Goal: Transaction & Acquisition: Purchase product/service

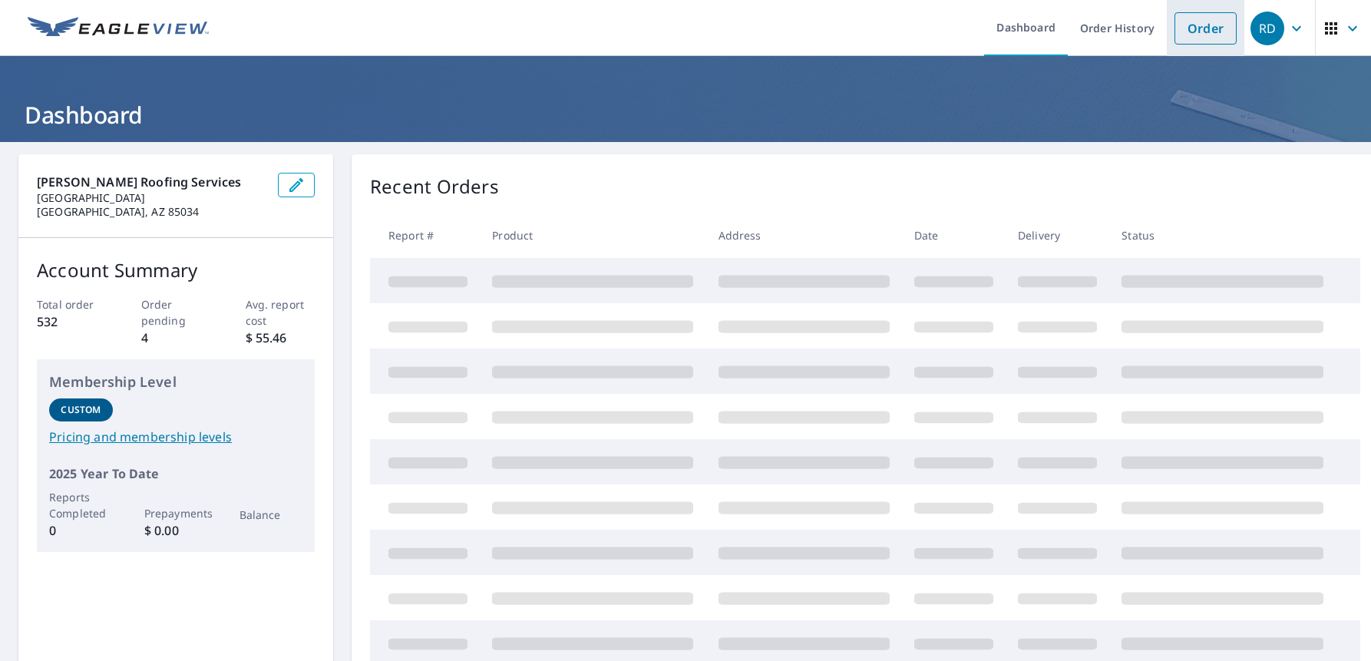
click at [1192, 35] on link "Order" at bounding box center [1206, 28] width 62 height 32
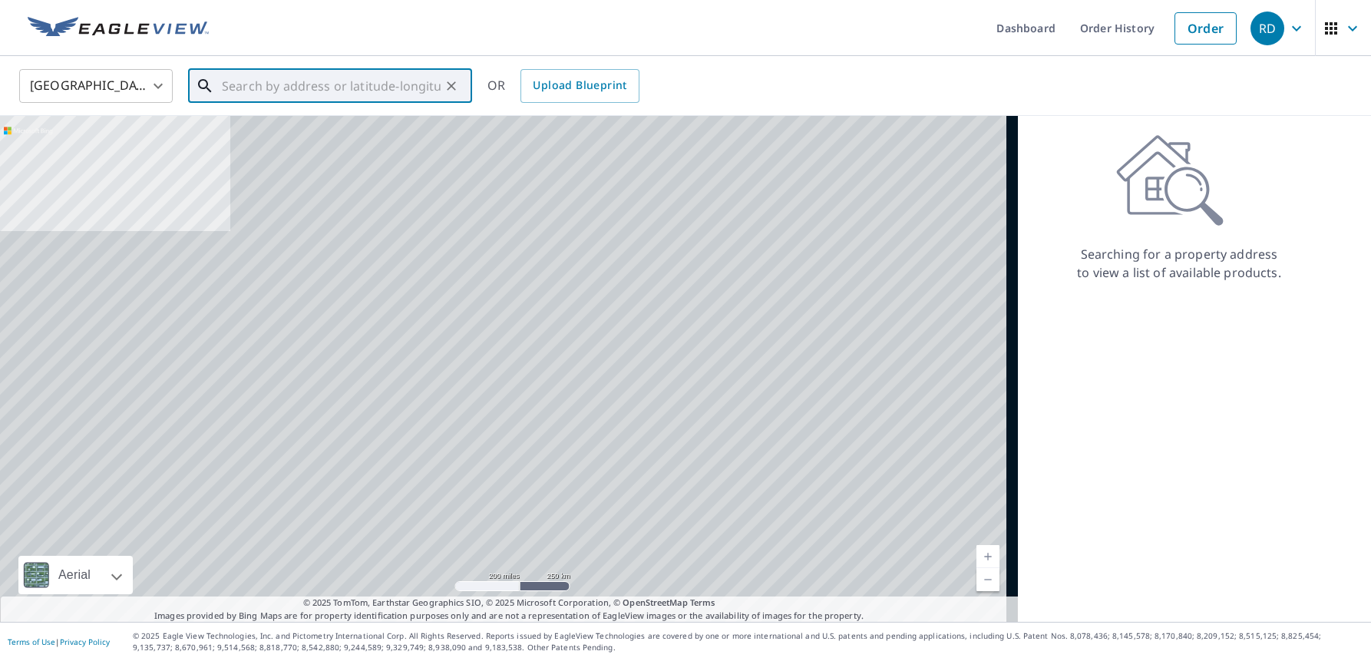
click at [345, 83] on input "text" at bounding box center [331, 86] width 219 height 43
paste input "2640 Shadelands Dr. Walnut Creek, CA 94598"
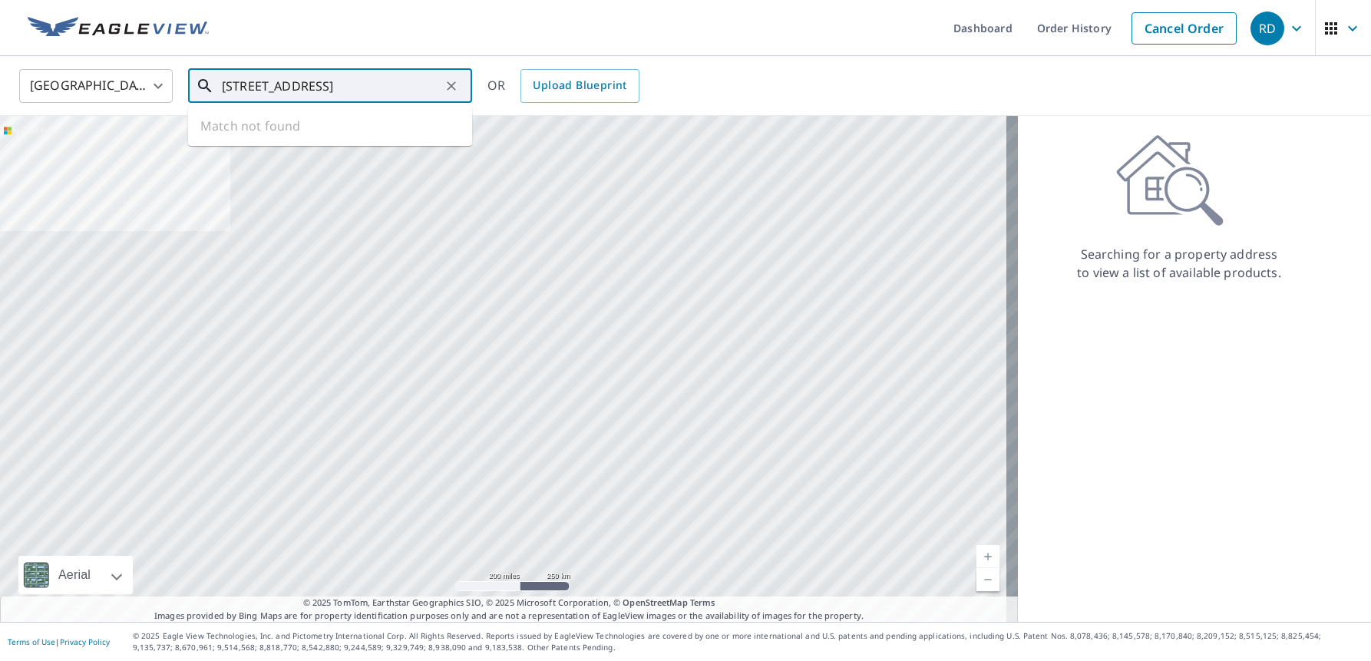
scroll to position [0, 46]
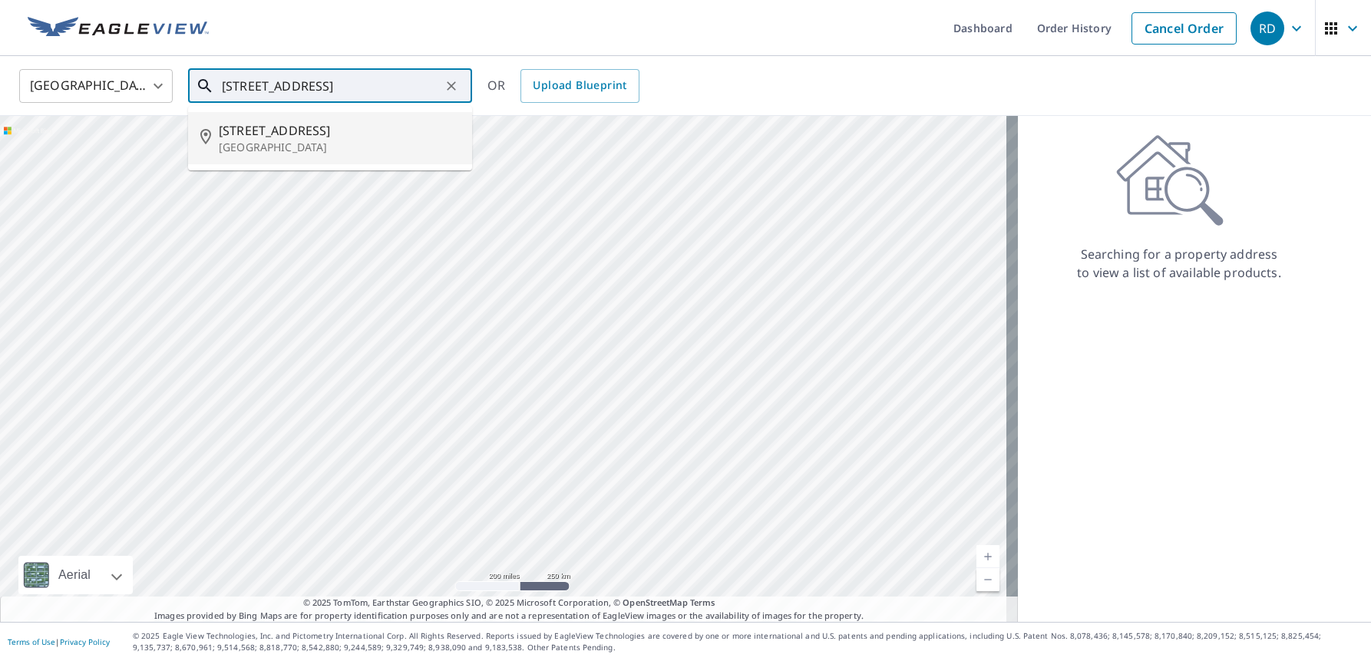
click at [315, 123] on span "2640 Shadelands Dr" at bounding box center [339, 130] width 241 height 18
type input "2640 Shadelands Dr Walnut Creek, CA 94598"
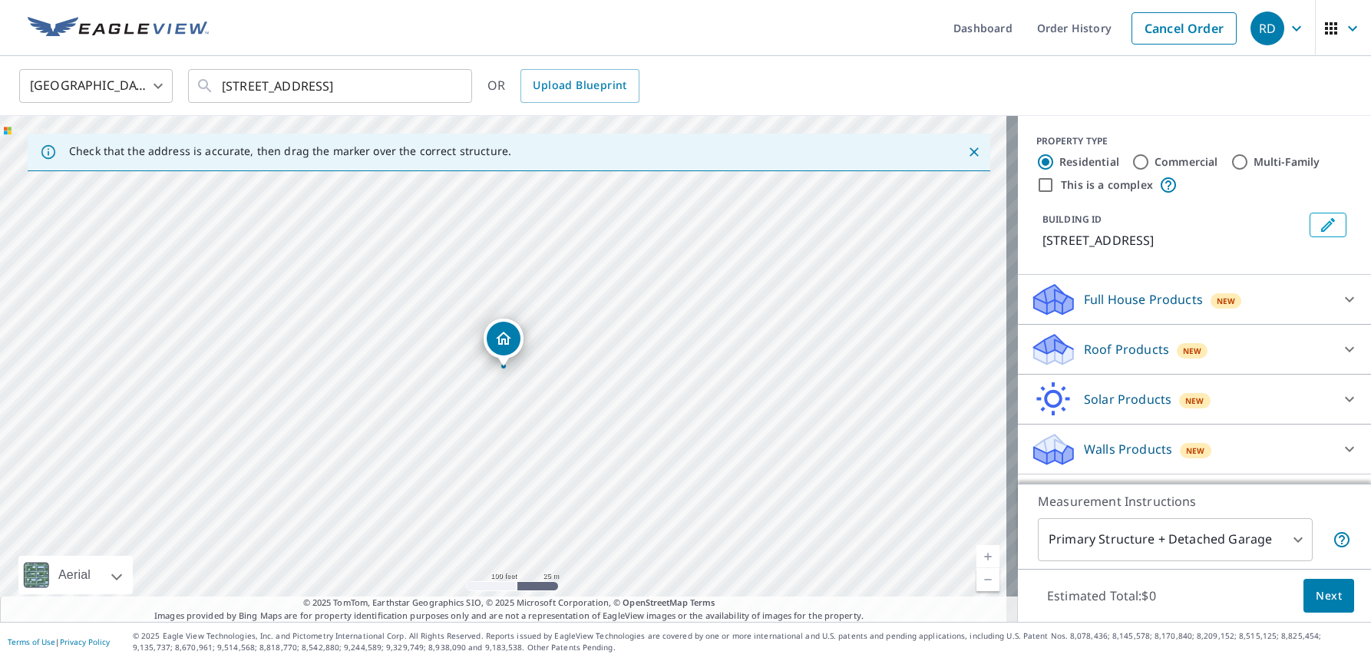
drag, startPoint x: 521, startPoint y: 311, endPoint x: 440, endPoint y: 283, distance: 86.0
click at [445, 81] on icon "Clear" at bounding box center [451, 85] width 15 height 15
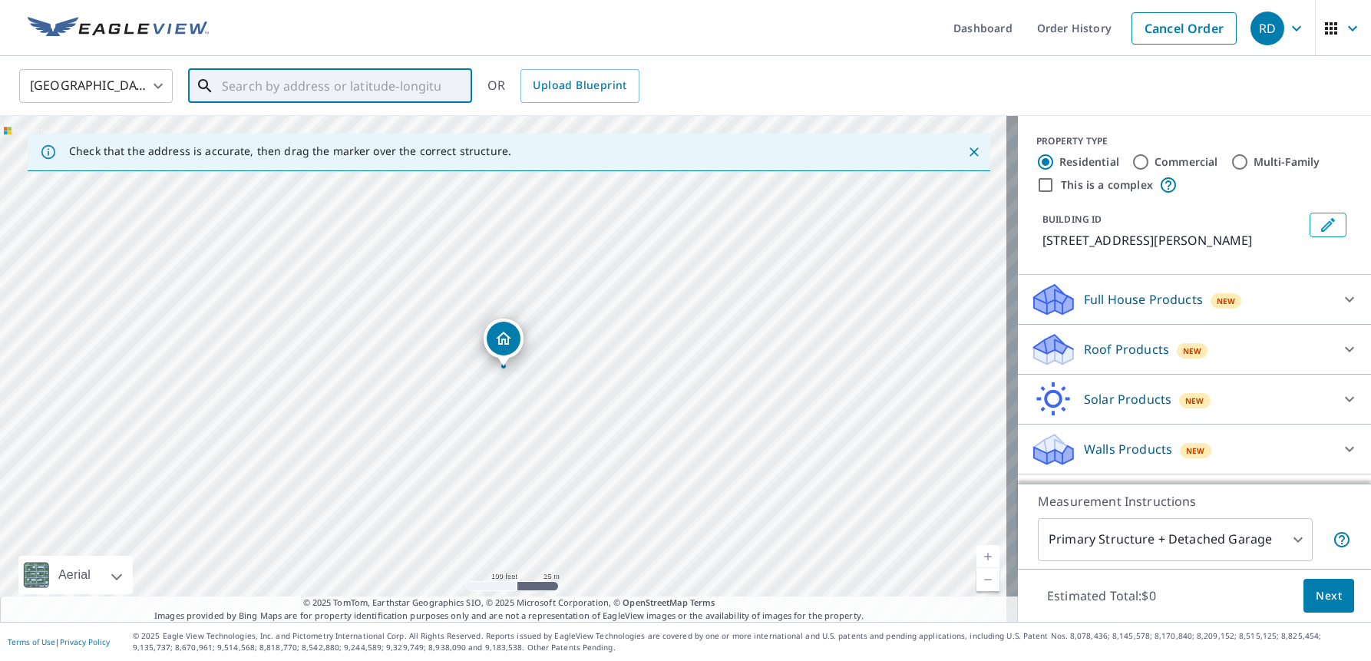
paste input "2640 Shadelands Dr. Walnut Creek, CA 94598"
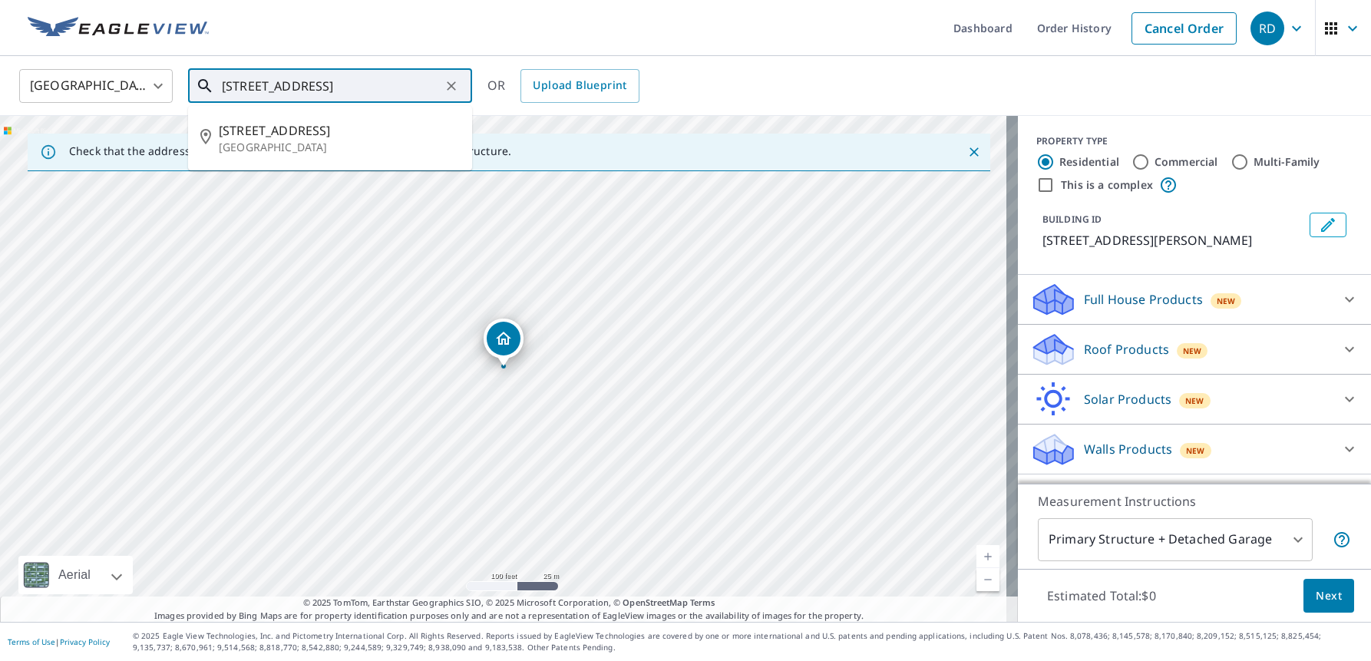
scroll to position [0, 46]
click at [338, 153] on p "Walnut Creek, CA 94598" at bounding box center [339, 147] width 241 height 15
type input "2640 Shadelands Dr Walnut Creek, CA 94598"
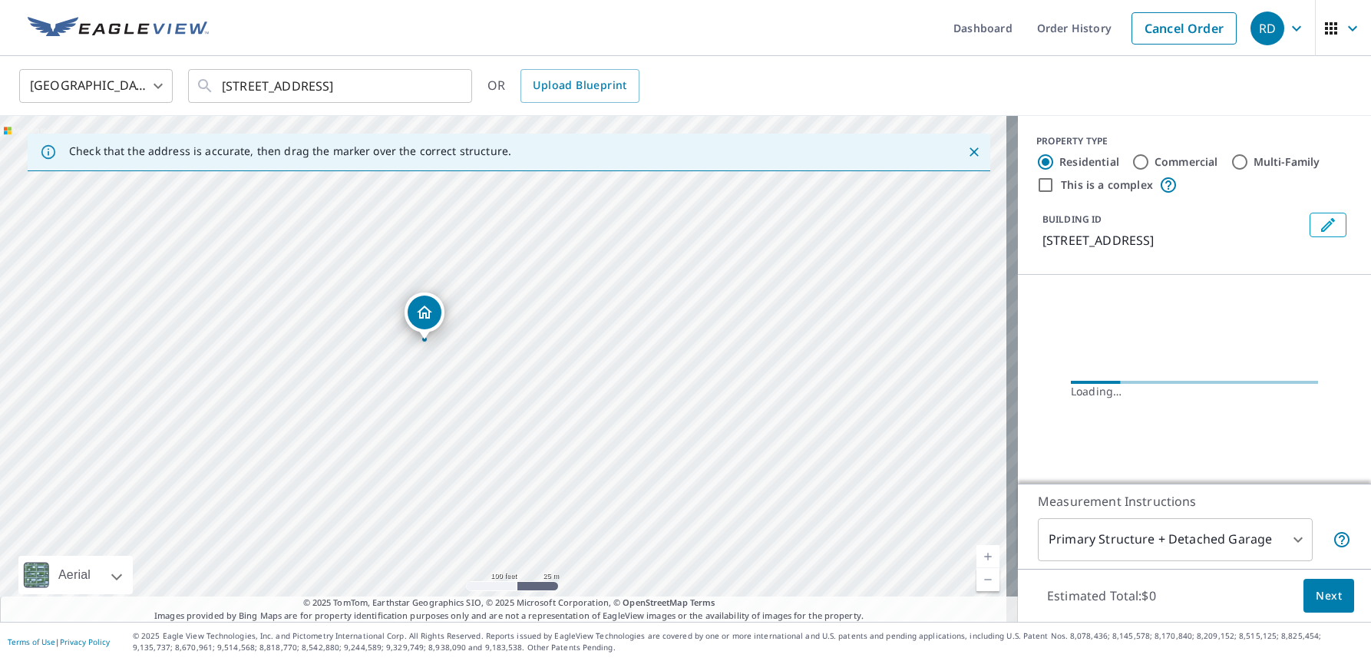
drag, startPoint x: 499, startPoint y: 336, endPoint x: 419, endPoint y: 308, distance: 84.8
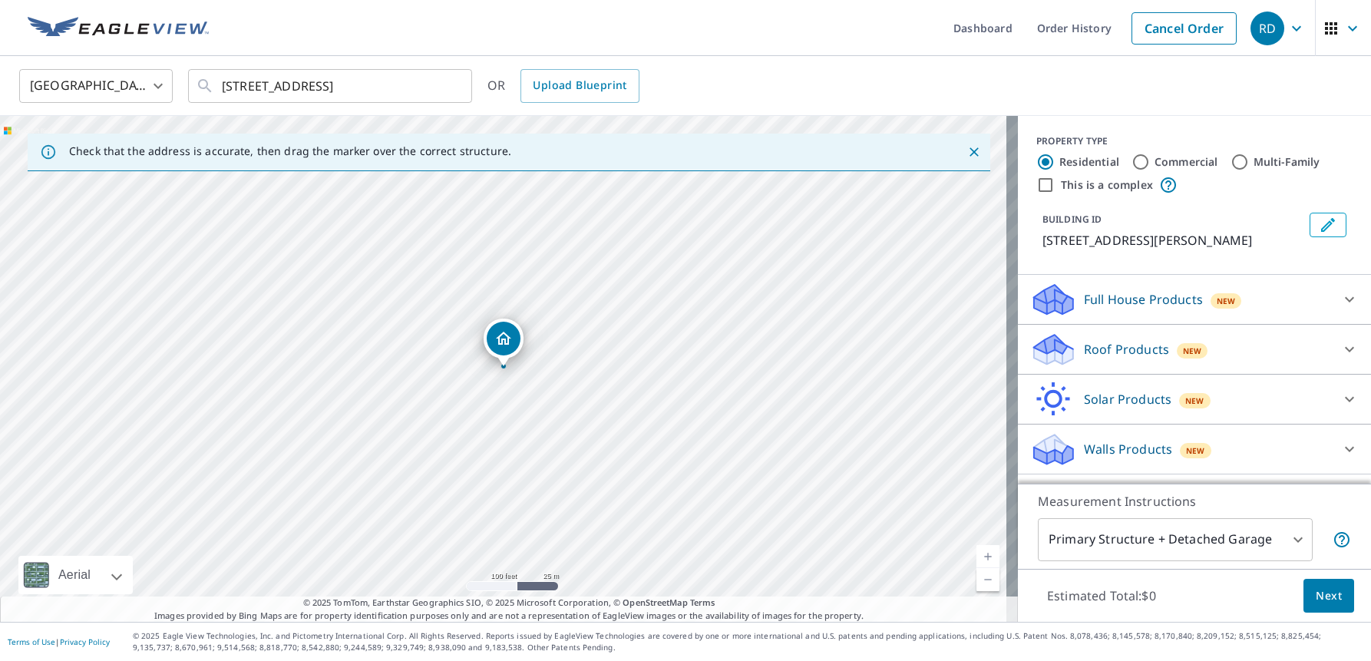
click at [1165, 159] on label "Commercial" at bounding box center [1187, 161] width 64 height 15
click at [1150, 159] on input "Commercial" at bounding box center [1141, 162] width 18 height 18
radio input "true"
type input "4"
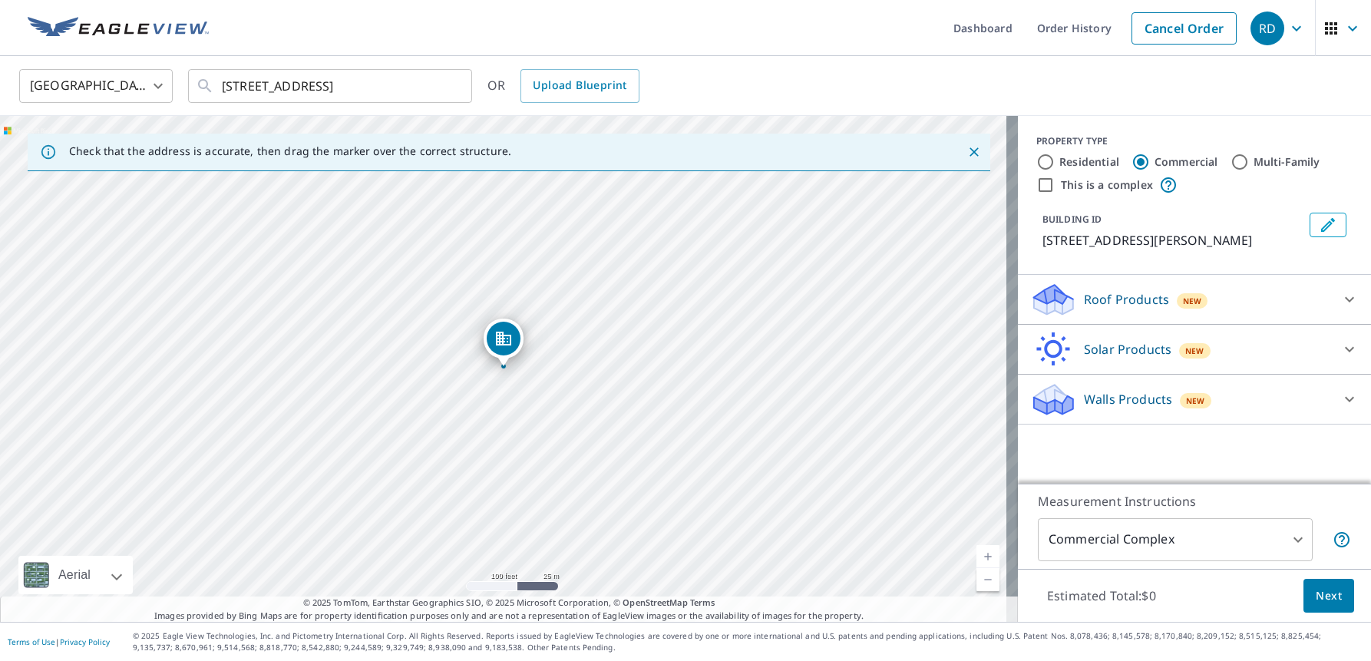
click at [1129, 295] on p "Roof Products" at bounding box center [1126, 299] width 85 height 18
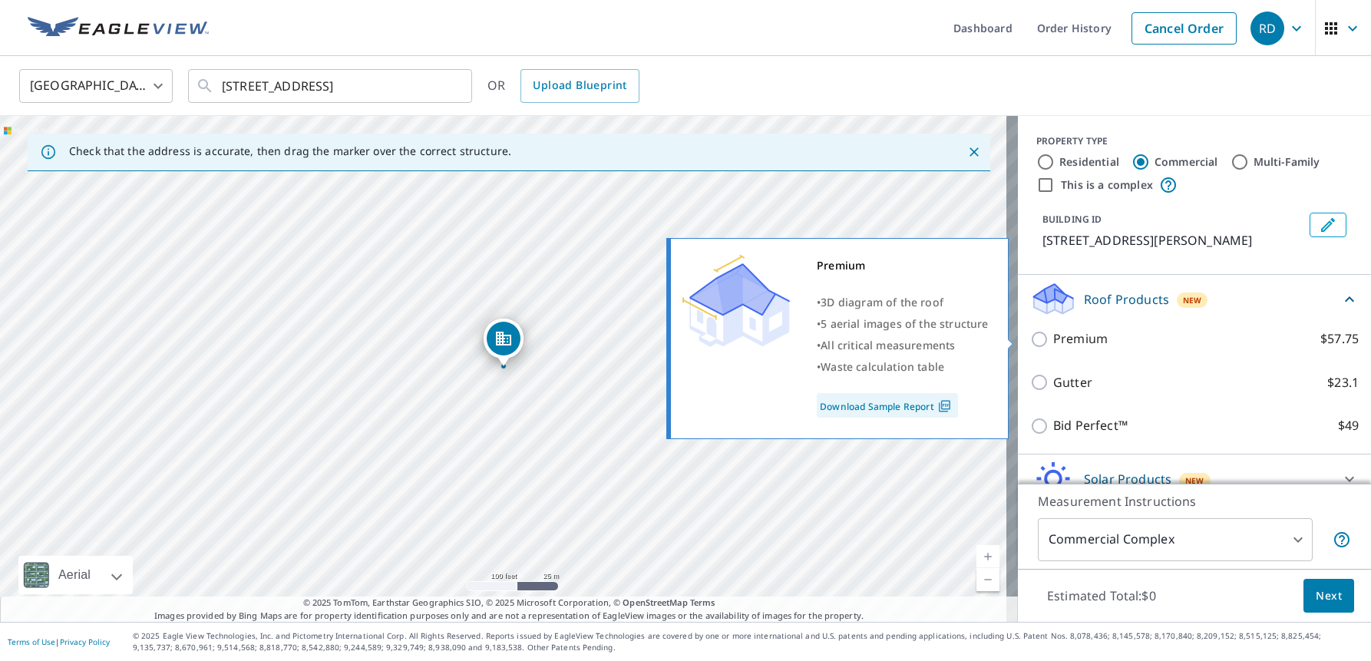
click at [1073, 336] on p "Premium" at bounding box center [1081, 338] width 55 height 19
click at [1054, 336] on input "Premium $57.75" at bounding box center [1041, 339] width 23 height 18
checkbox input "true"
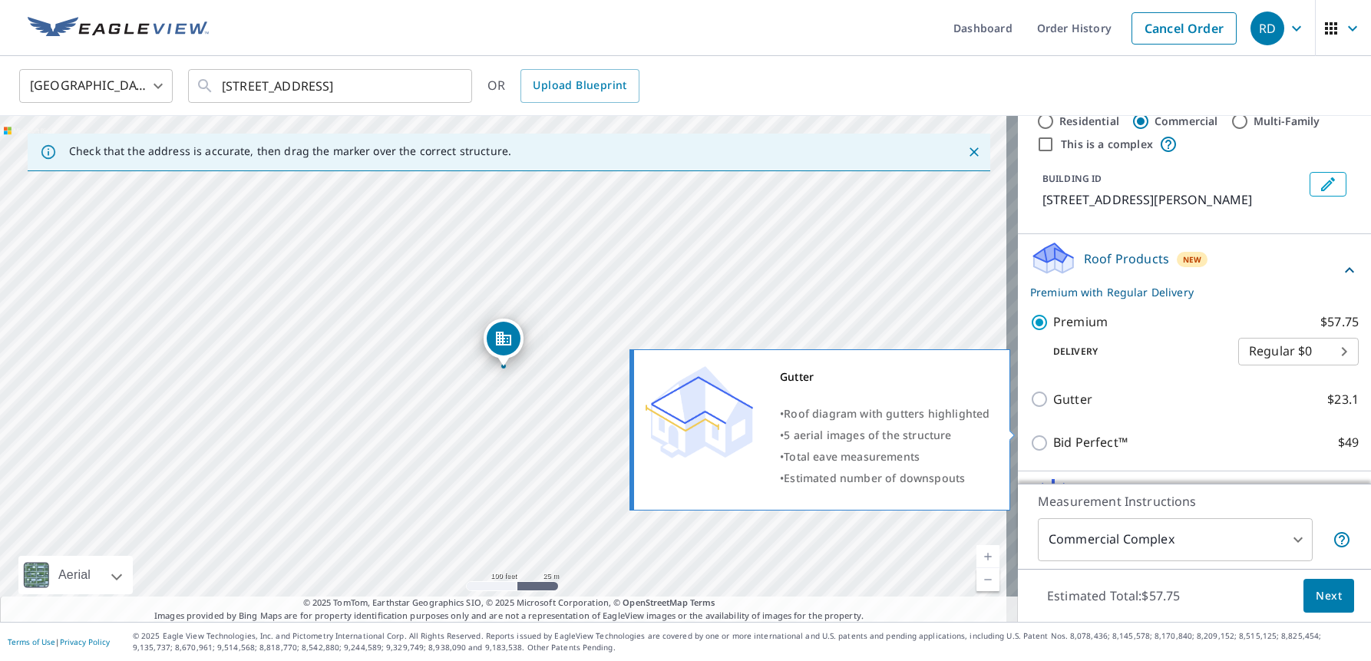
scroll to position [128, 0]
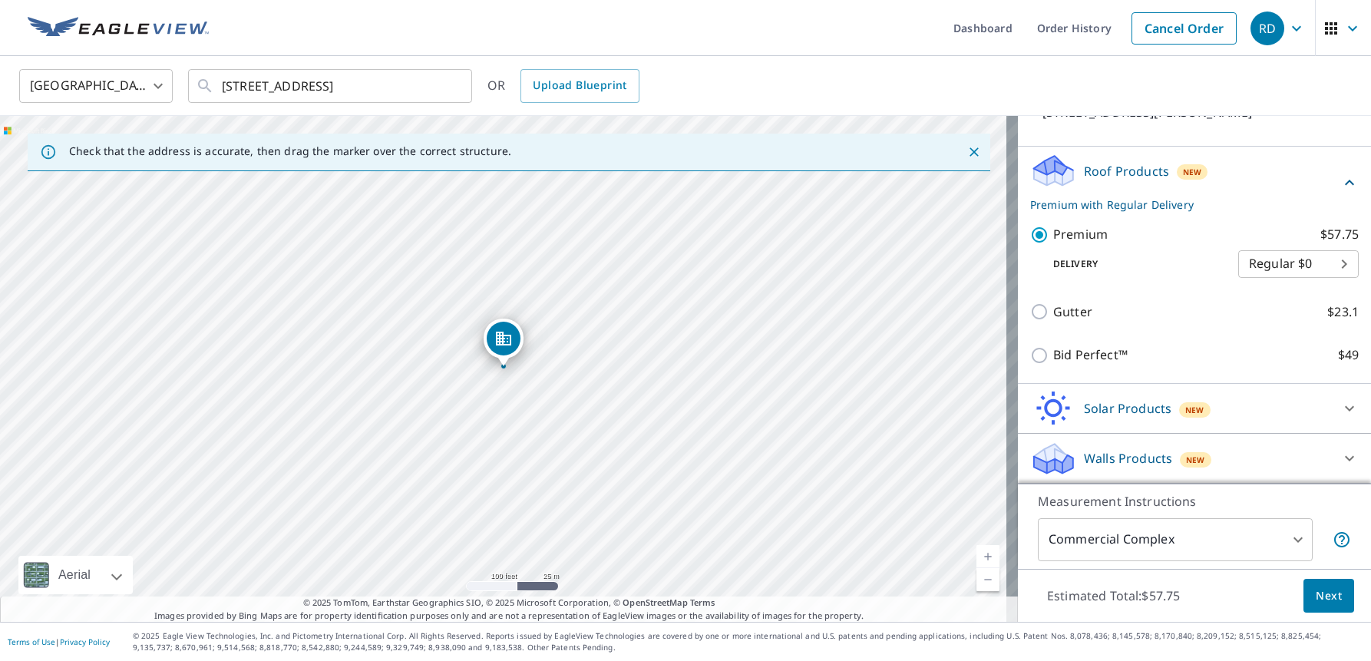
click at [1316, 594] on span "Next" at bounding box center [1329, 596] width 26 height 19
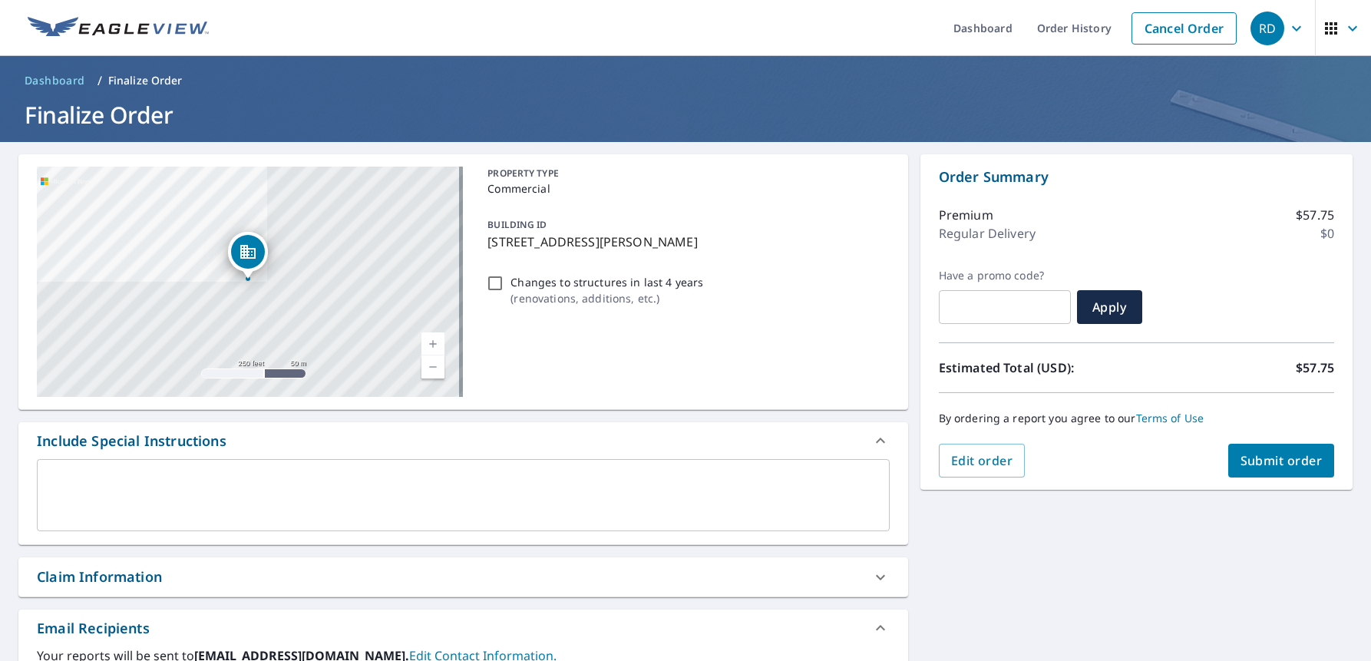
click at [1278, 461] on span "Submit order" at bounding box center [1282, 460] width 82 height 17
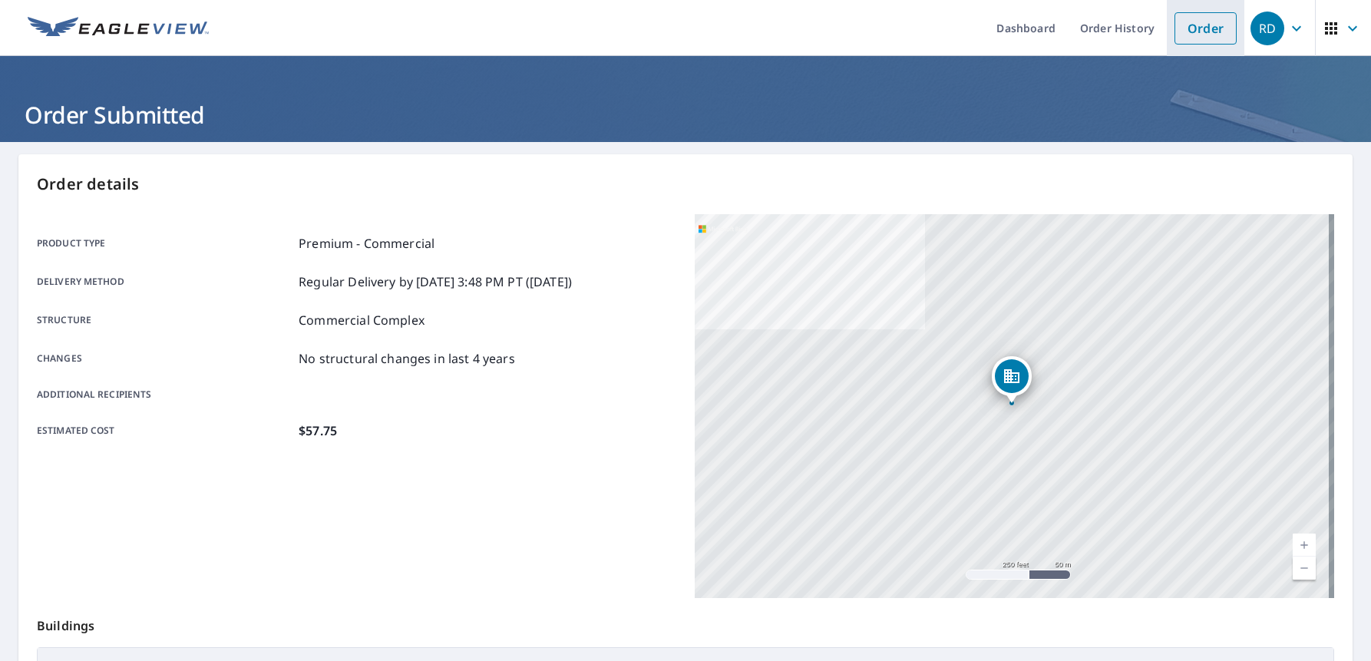
click at [1175, 16] on link "Order" at bounding box center [1206, 28] width 62 height 32
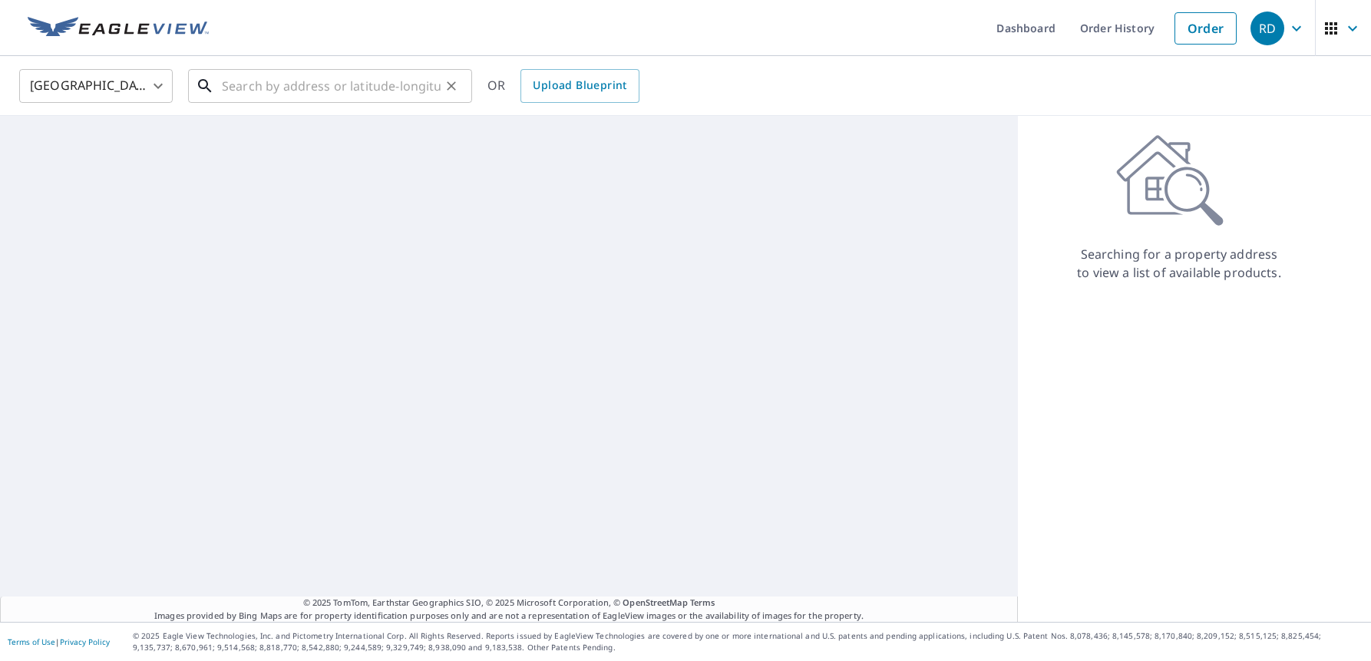
click at [386, 81] on input "text" at bounding box center [331, 86] width 219 height 43
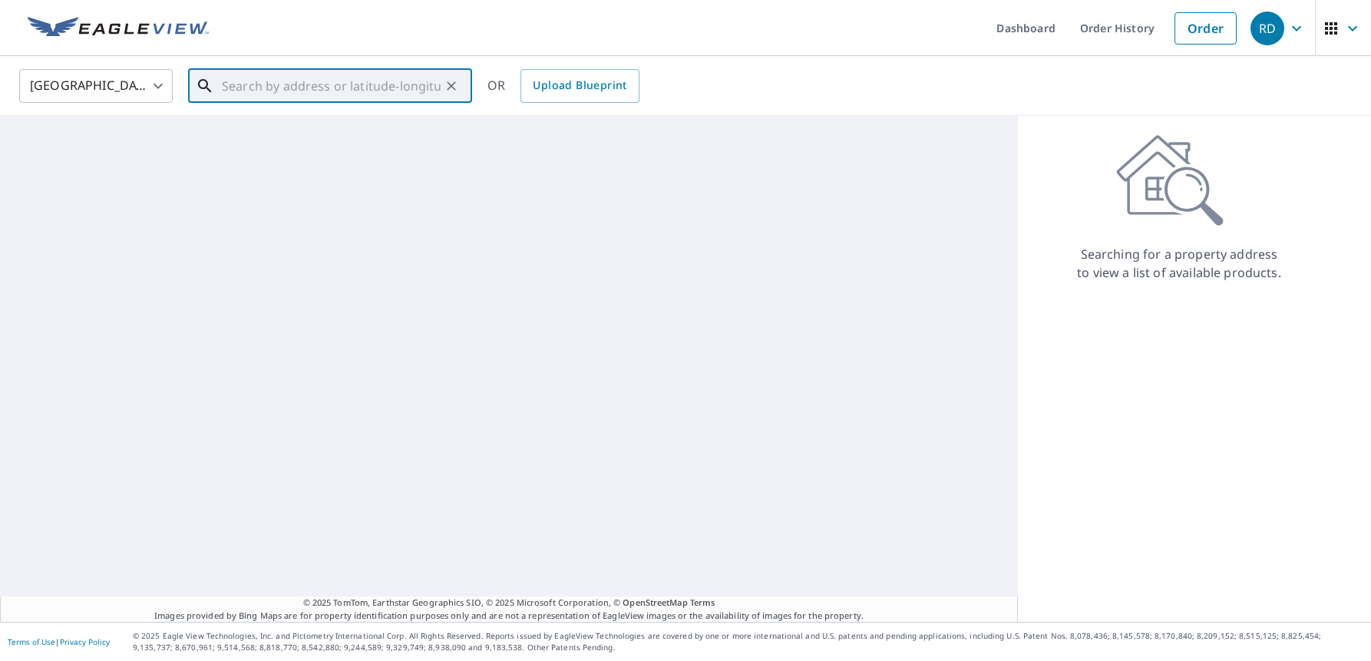
paste input "1320 Via Terrassa, Encinitas, CA 92024"
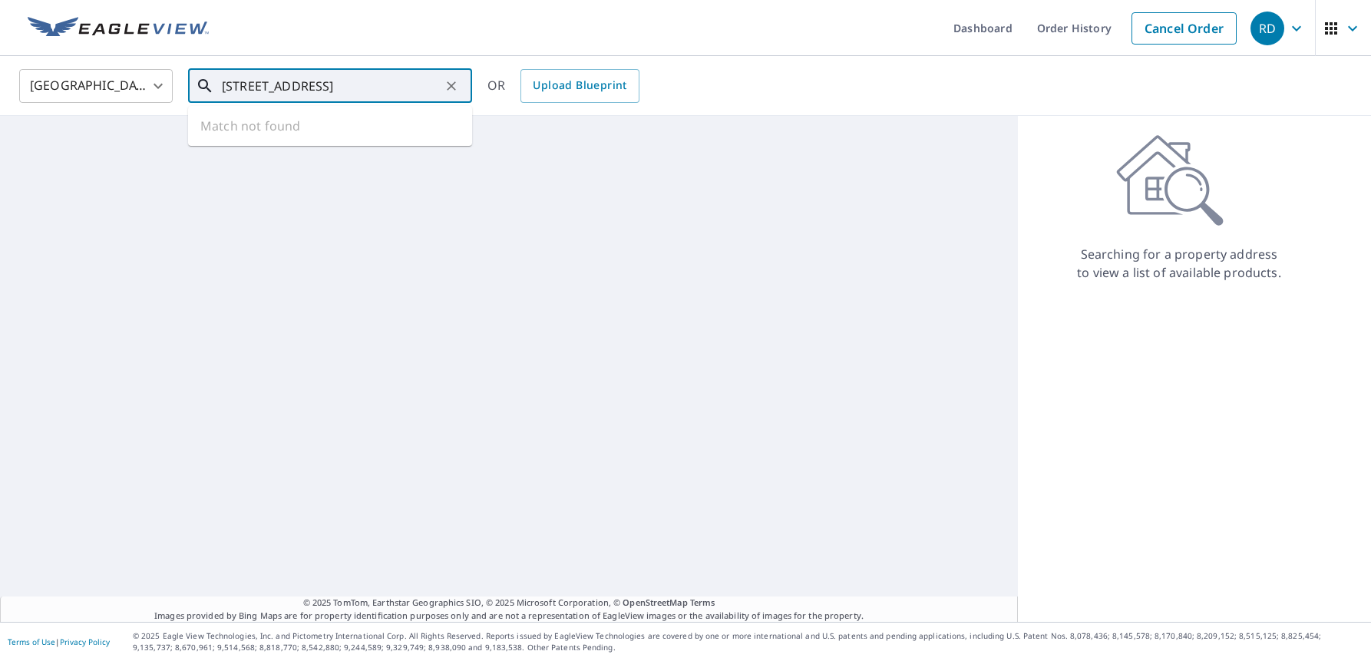
scroll to position [0, 4]
click at [355, 134] on span "1320 Via Terrassa" at bounding box center [339, 130] width 241 height 18
type input "1320 Via Terrassa Encinitas, CA 92024"
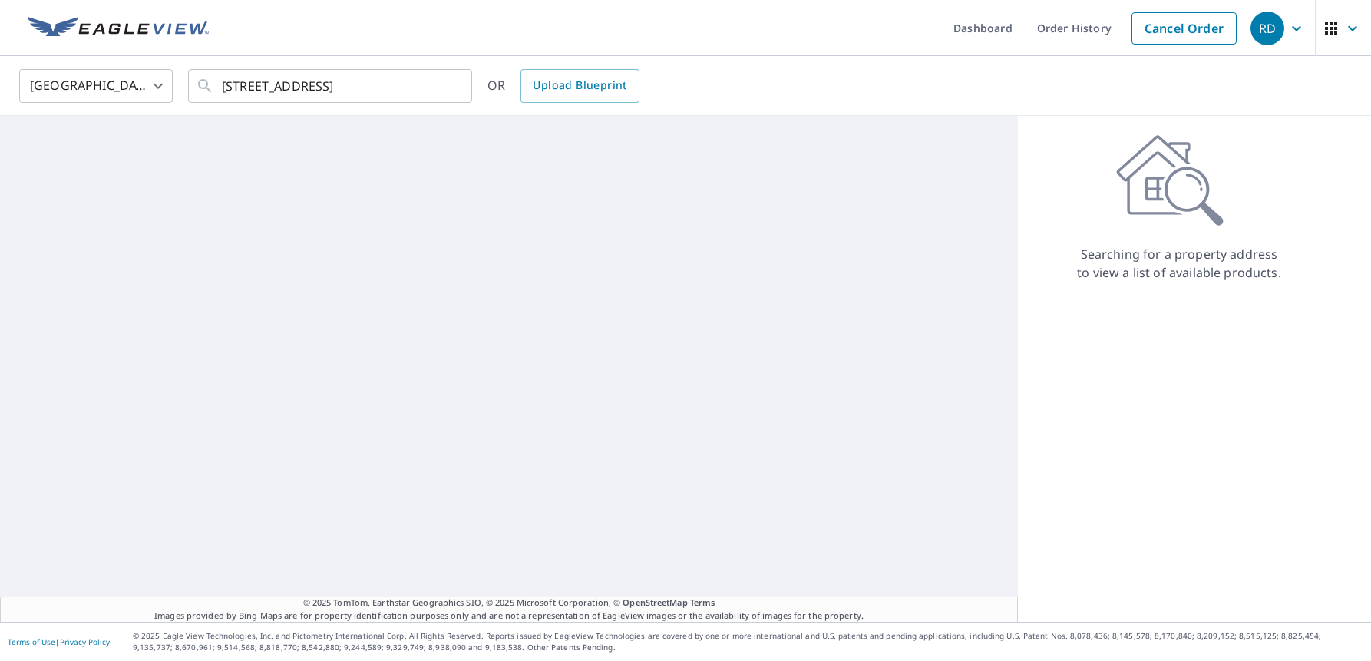
scroll to position [0, 0]
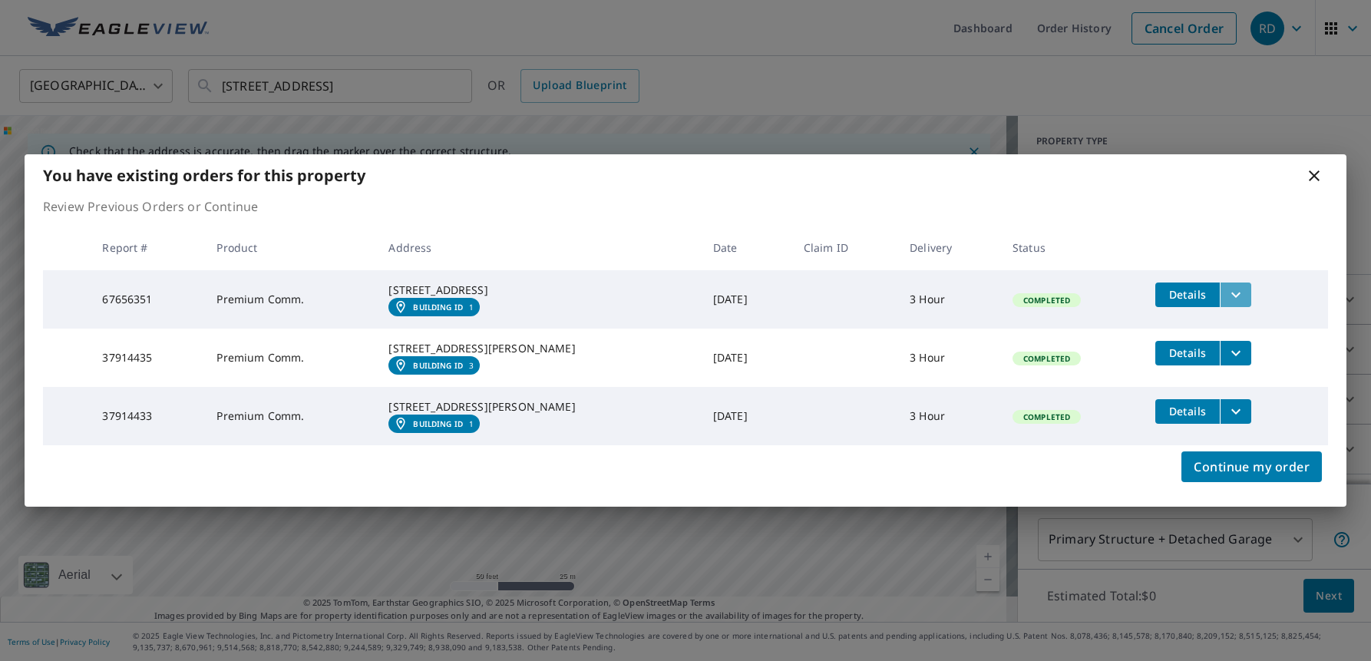
click at [1234, 286] on icon "filesDropdownBtn-67656351" at bounding box center [1236, 295] width 18 height 18
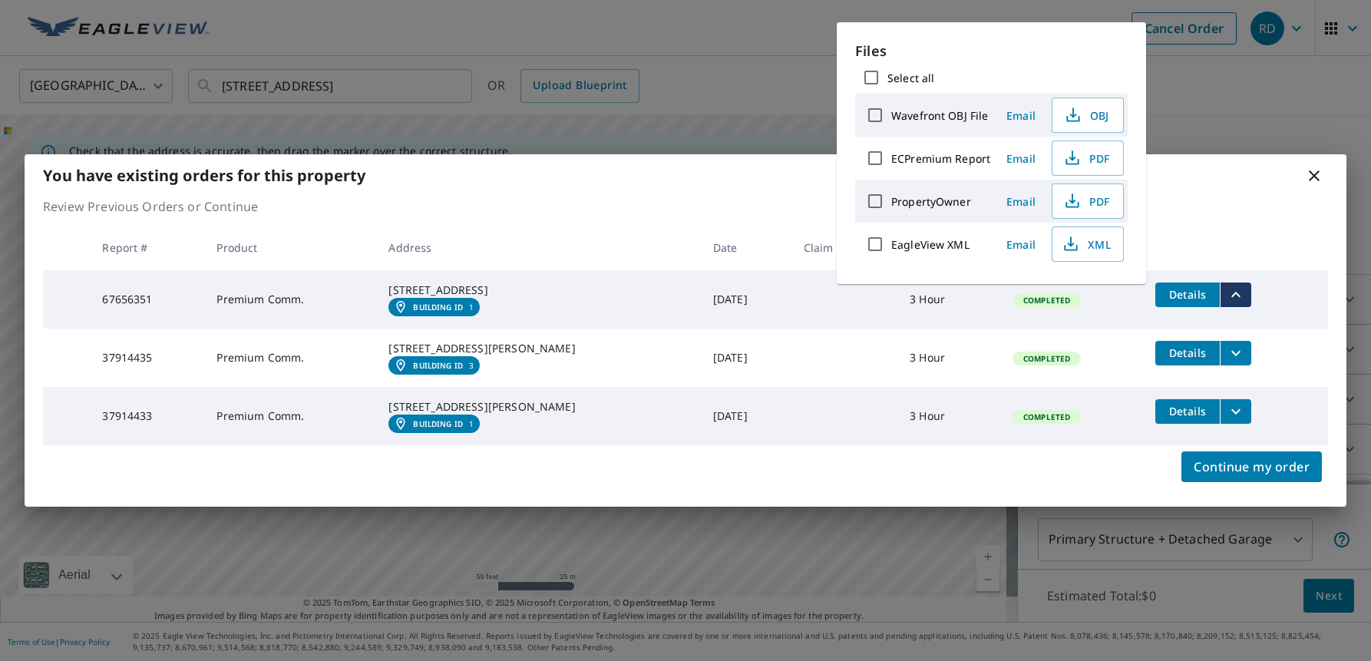
click at [966, 160] on label "ECPremium Report" at bounding box center [940, 158] width 99 height 15
click at [891, 160] on input "ECPremium Report" at bounding box center [875, 158] width 32 height 32
checkbox input "true"
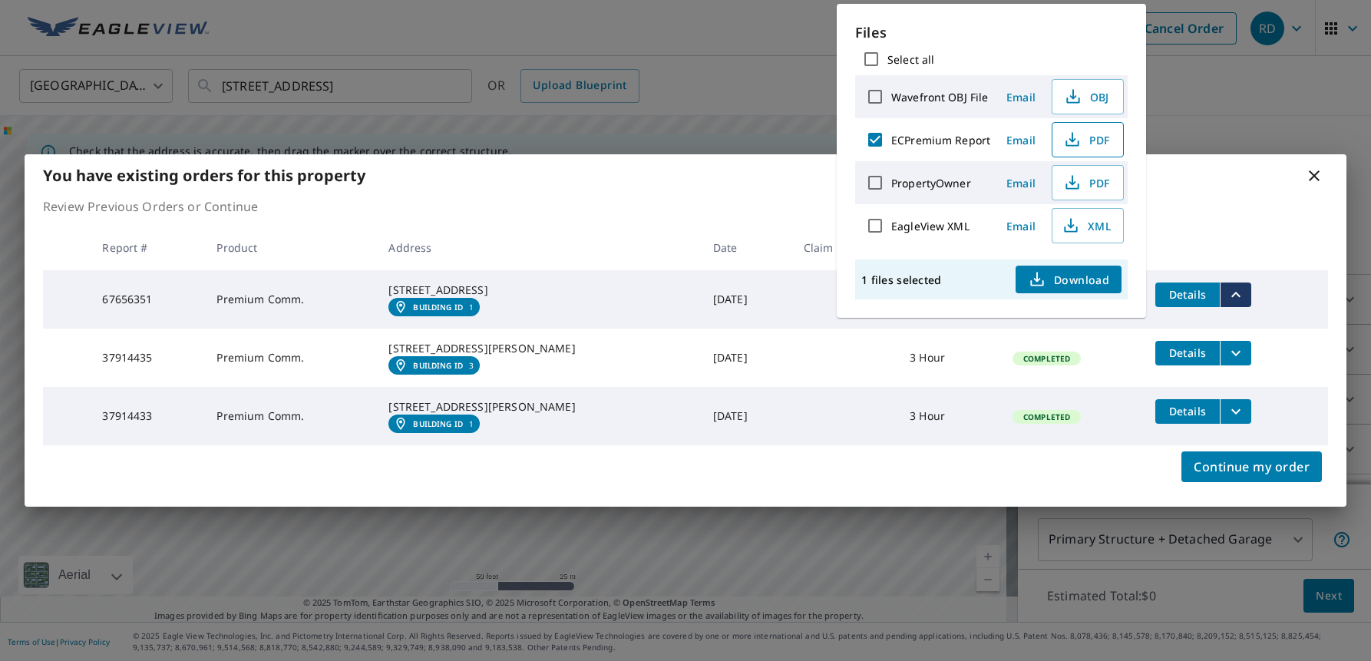
click at [1082, 146] on span "PDF" at bounding box center [1086, 140] width 49 height 18
drag, startPoint x: 424, startPoint y: 272, endPoint x: 491, endPoint y: 270, distance: 67.6
click at [491, 283] on div "1320 Via Terrassa Encinitas, CA 92024" at bounding box center [538, 290] width 299 height 15
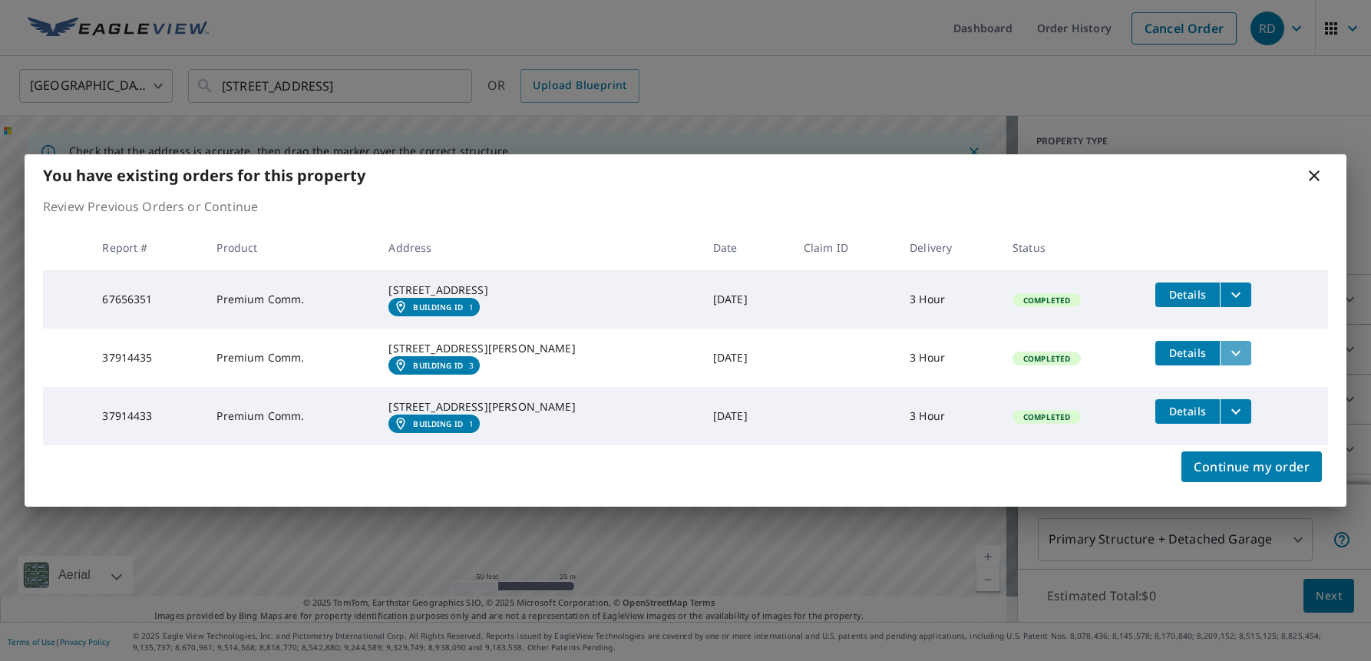
click at [1229, 349] on icon "filesDropdownBtn-37914435" at bounding box center [1236, 353] width 18 height 18
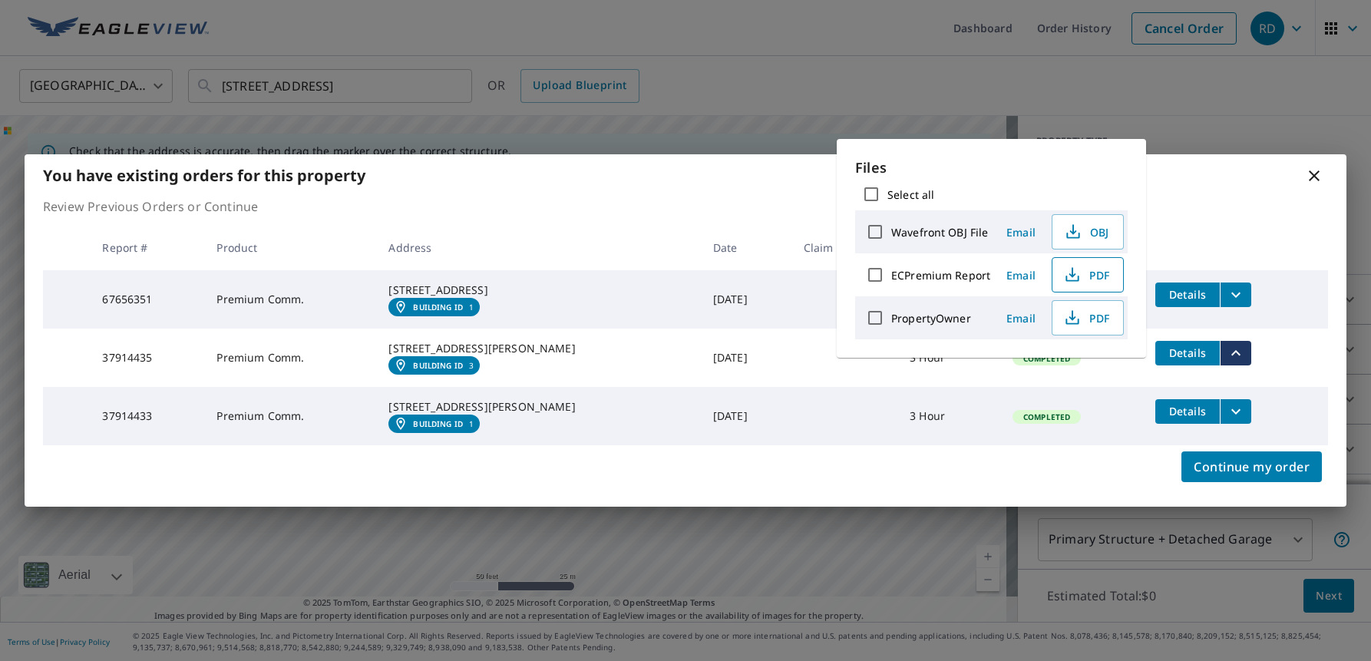
click at [1090, 273] on span "PDF" at bounding box center [1086, 275] width 49 height 18
click at [1234, 420] on icon "filesDropdownBtn-37914433" at bounding box center [1236, 411] width 18 height 18
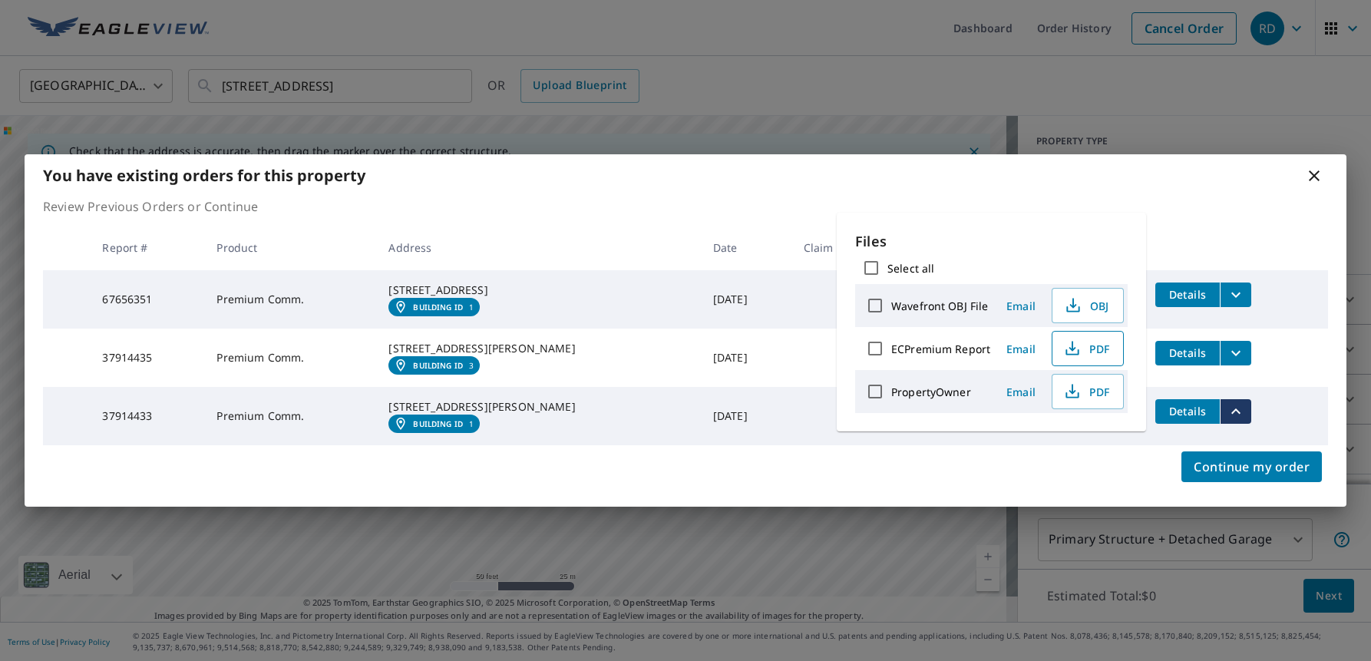
click at [1084, 344] on span "PDF" at bounding box center [1086, 348] width 49 height 18
drag, startPoint x: 754, startPoint y: 162, endPoint x: 718, endPoint y: 195, distance: 48.9
click at [754, 162] on div "You have existing orders for this property" at bounding box center [686, 175] width 1322 height 42
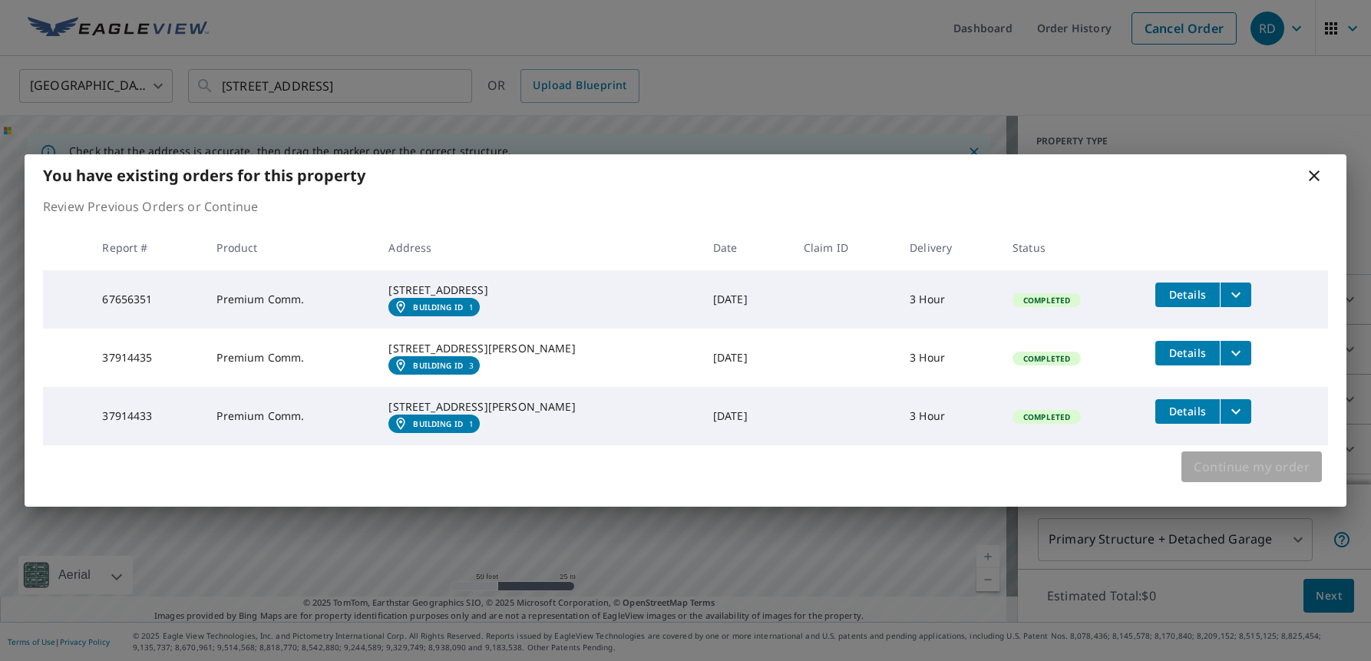
click at [1239, 478] on span "Continue my order" at bounding box center [1252, 467] width 116 height 22
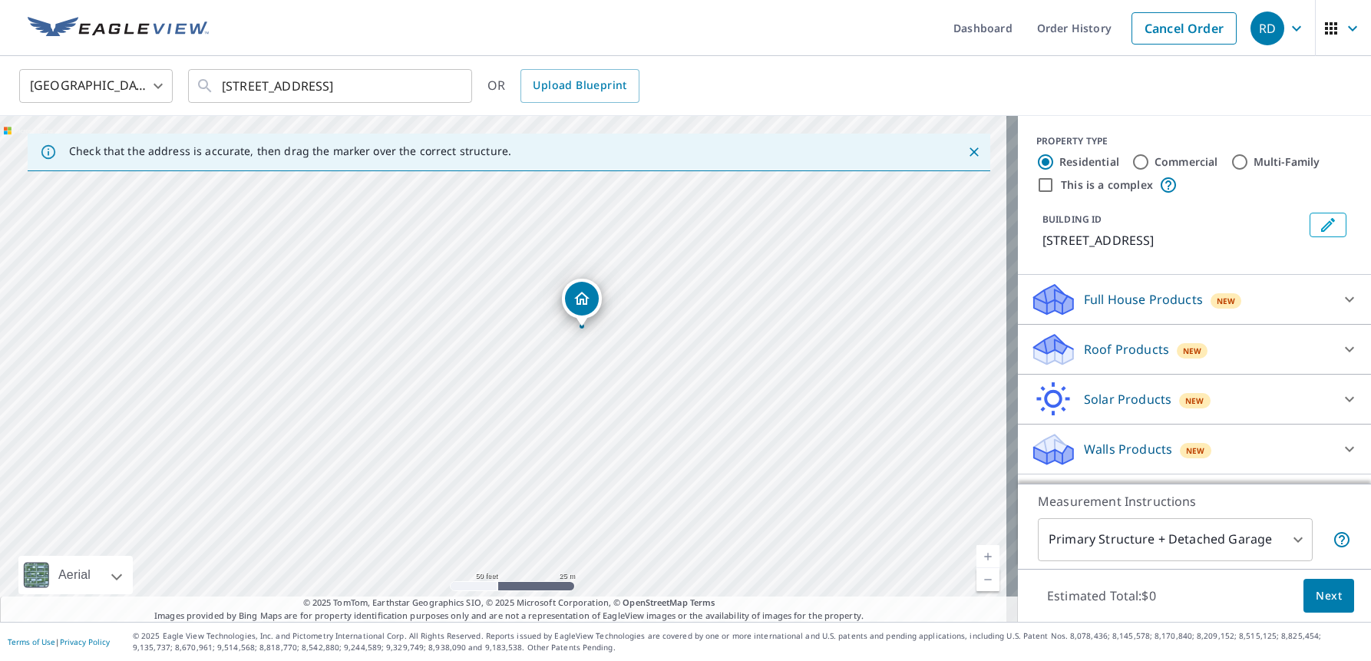
drag, startPoint x: 369, startPoint y: 405, endPoint x: 495, endPoint y: 367, distance: 131.7
click at [495, 367] on div "1320 Via Terrassa Encinitas, CA 92024" at bounding box center [509, 369] width 1018 height 506
drag, startPoint x: 641, startPoint y: 590, endPoint x: 587, endPoint y: 415, distance: 184.1
click at [495, 660] on html "RD RD Dashboard Order History Cancel Order RD United States US ​ 1320 Via Terra…" at bounding box center [685, 330] width 1371 height 661
click at [627, 364] on div "1320 Via Terrassa Encinitas, CA 92024" at bounding box center [509, 369] width 1018 height 506
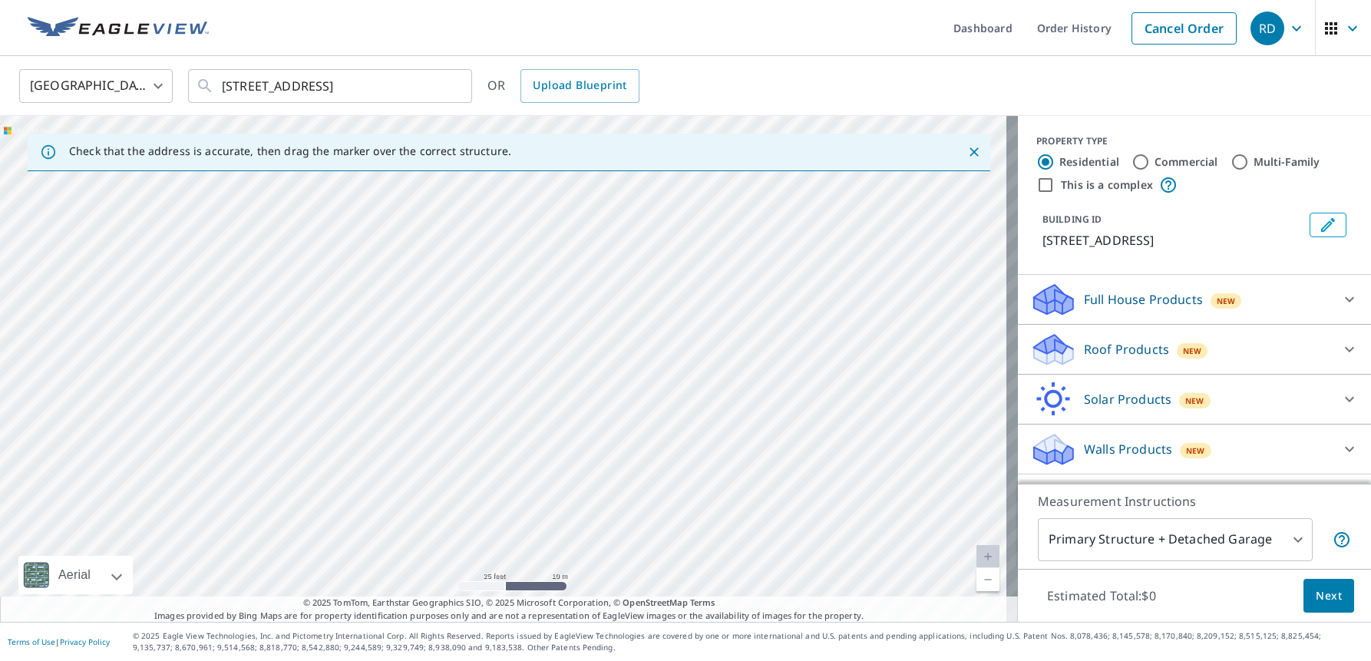
drag, startPoint x: 535, startPoint y: 528, endPoint x: 670, endPoint y: 259, distance: 301.2
click at [670, 259] on div "1320 Via Terrassa Encinitas, CA 92024" at bounding box center [509, 369] width 1018 height 506
drag, startPoint x: 556, startPoint y: 458, endPoint x: 753, endPoint y: 399, distance: 205.3
click at [769, 392] on div "1320 Via Terrassa Encinitas, CA 92024" at bounding box center [509, 369] width 1018 height 506
drag, startPoint x: 604, startPoint y: 402, endPoint x: 744, endPoint y: 399, distance: 140.6
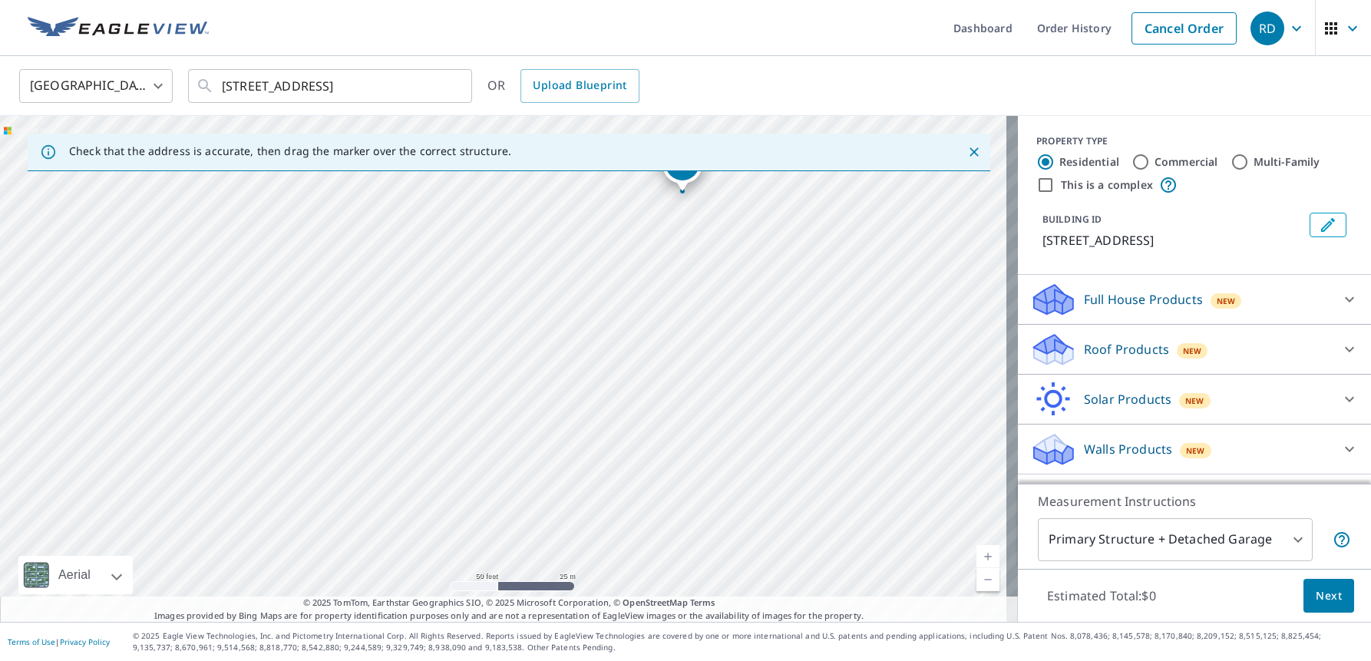
click at [744, 399] on div "1320 Via Terrassa Encinitas, CA 92024" at bounding box center [509, 369] width 1018 height 506
drag, startPoint x: 610, startPoint y: 275, endPoint x: 678, endPoint y: 346, distance: 98.8
click at [731, 335] on div "1320 Via Terrassa Encinitas, CA 92024" at bounding box center [509, 369] width 1018 height 506
drag, startPoint x: 541, startPoint y: 362, endPoint x: 493, endPoint y: 376, distance: 49.8
click at [493, 376] on div "1320 Via Terrassa Encinitas, CA 92024" at bounding box center [509, 369] width 1018 height 506
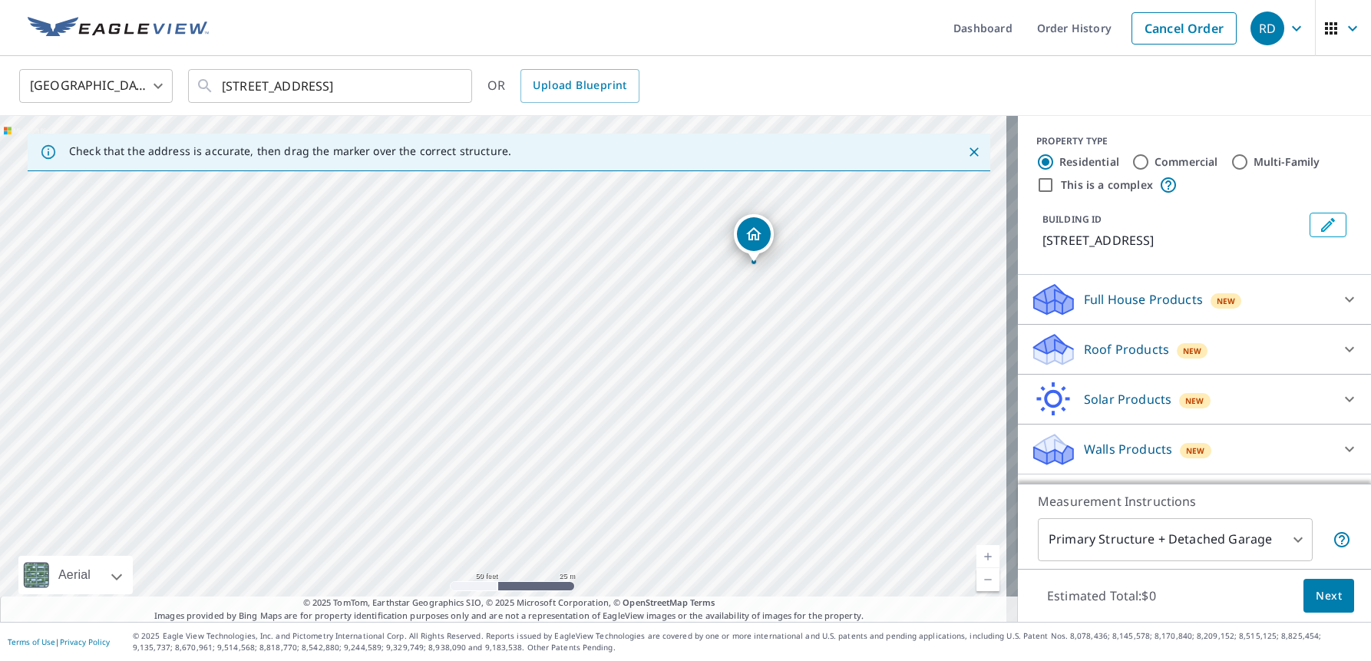
click at [537, 293] on div "1320 Via Terrassa Encinitas, CA 92024" at bounding box center [509, 369] width 1018 height 506
drag, startPoint x: 504, startPoint y: 335, endPoint x: 309, endPoint y: 369, distance: 197.9
click at [1142, 160] on div "Commercial" at bounding box center [1175, 162] width 87 height 18
click at [1132, 159] on input "Commercial" at bounding box center [1141, 162] width 18 height 18
radio input "true"
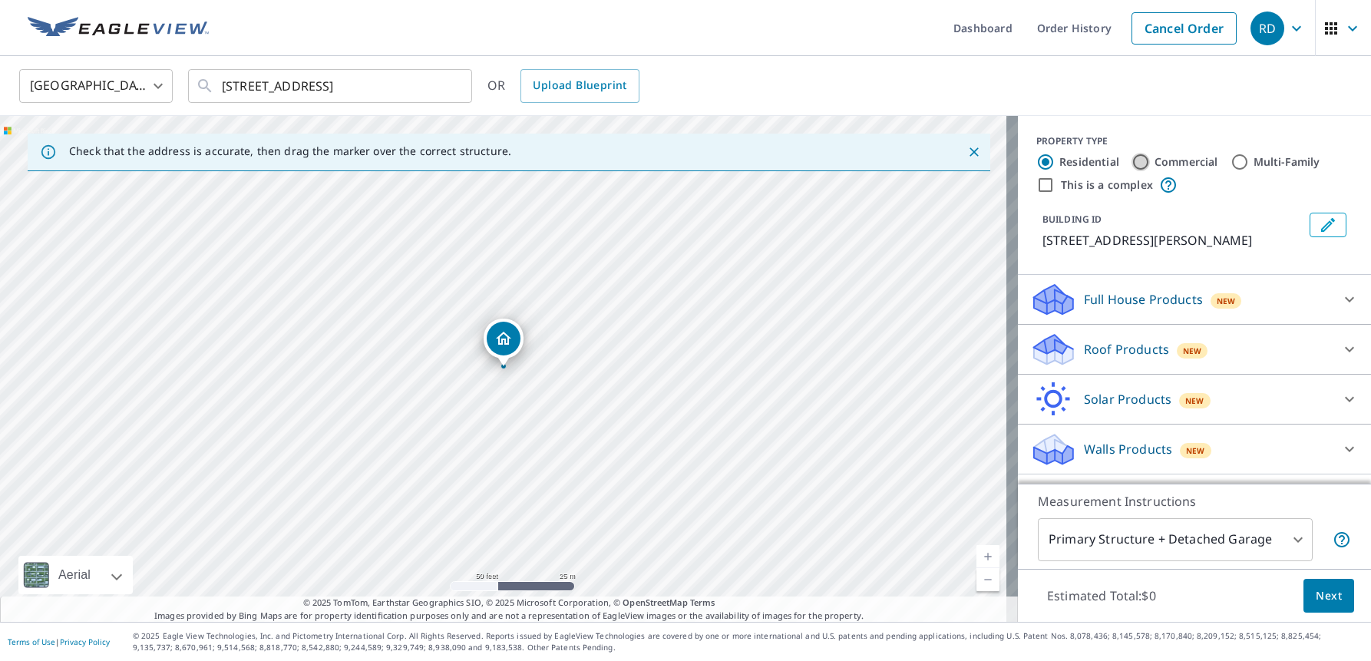
type input "4"
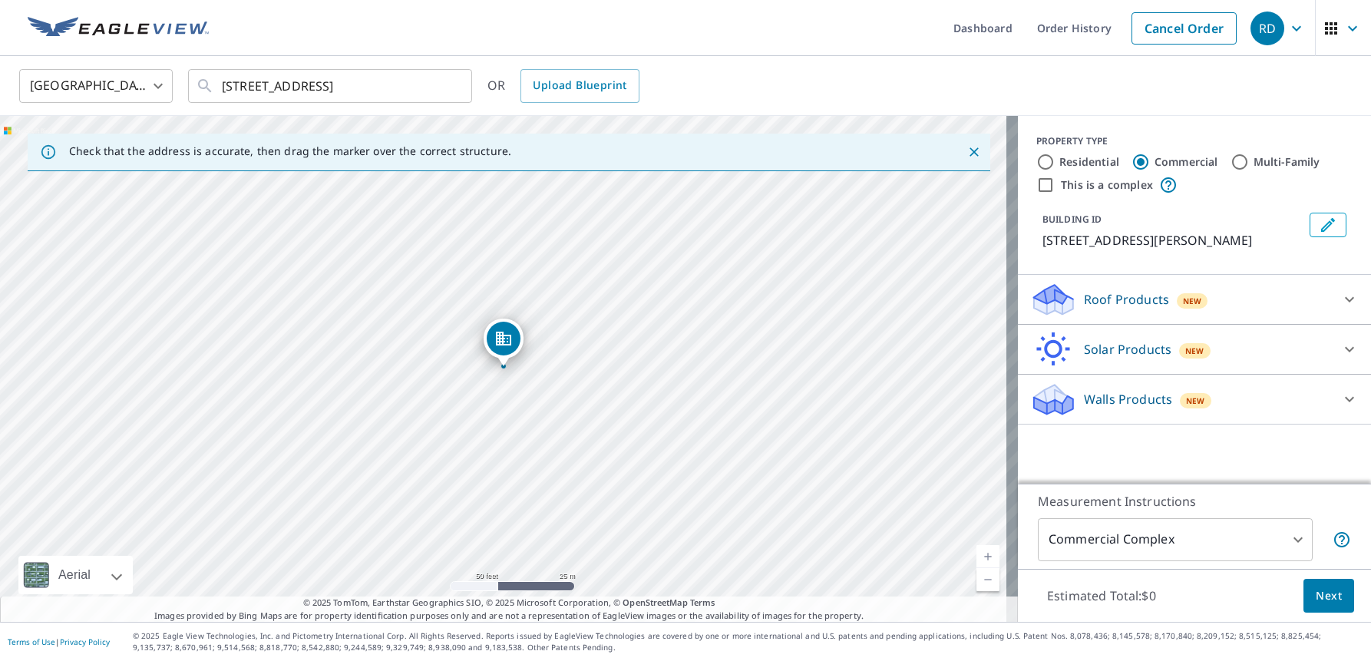
click at [1037, 188] on input "This is a complex" at bounding box center [1046, 185] width 18 height 18
checkbox input "true"
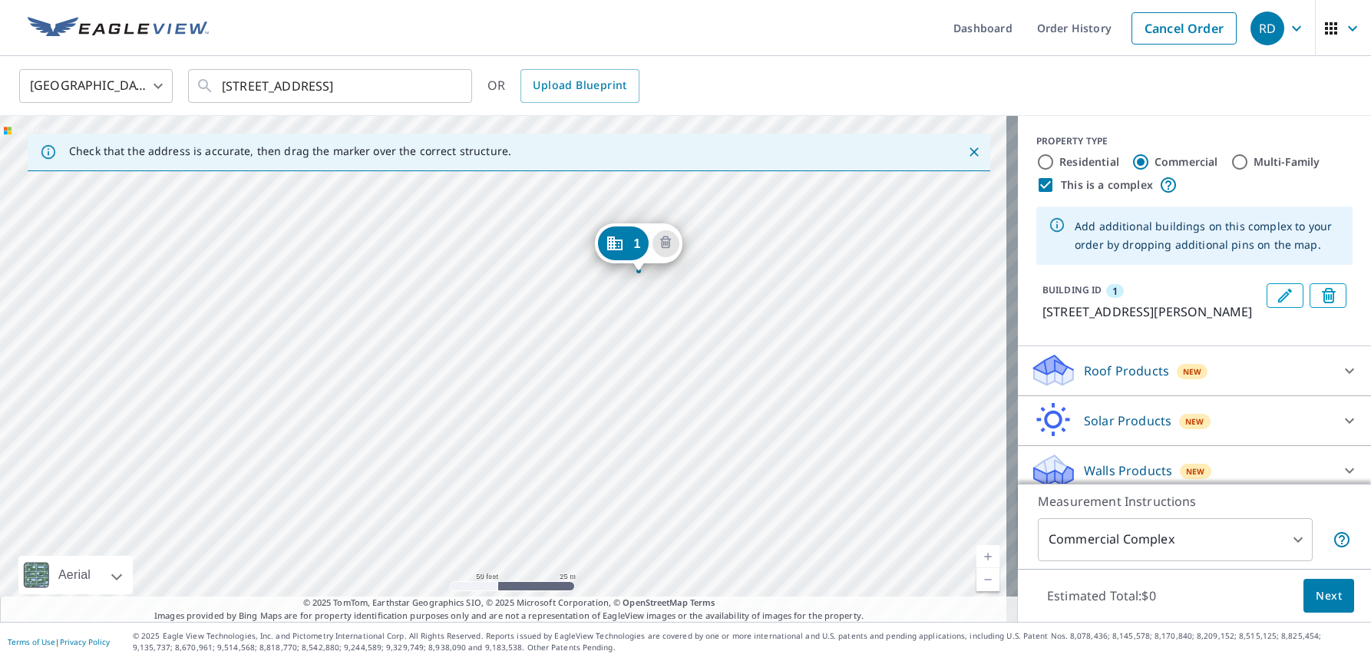
drag, startPoint x: 704, startPoint y: 320, endPoint x: 1240, endPoint y: 218, distance: 545.6
click at [711, 317] on div "1 228 Via Morella Encinitas, CA 92024" at bounding box center [509, 369] width 1018 height 506
click at [1276, 294] on icon "Edit building 1" at bounding box center [1285, 295] width 18 height 18
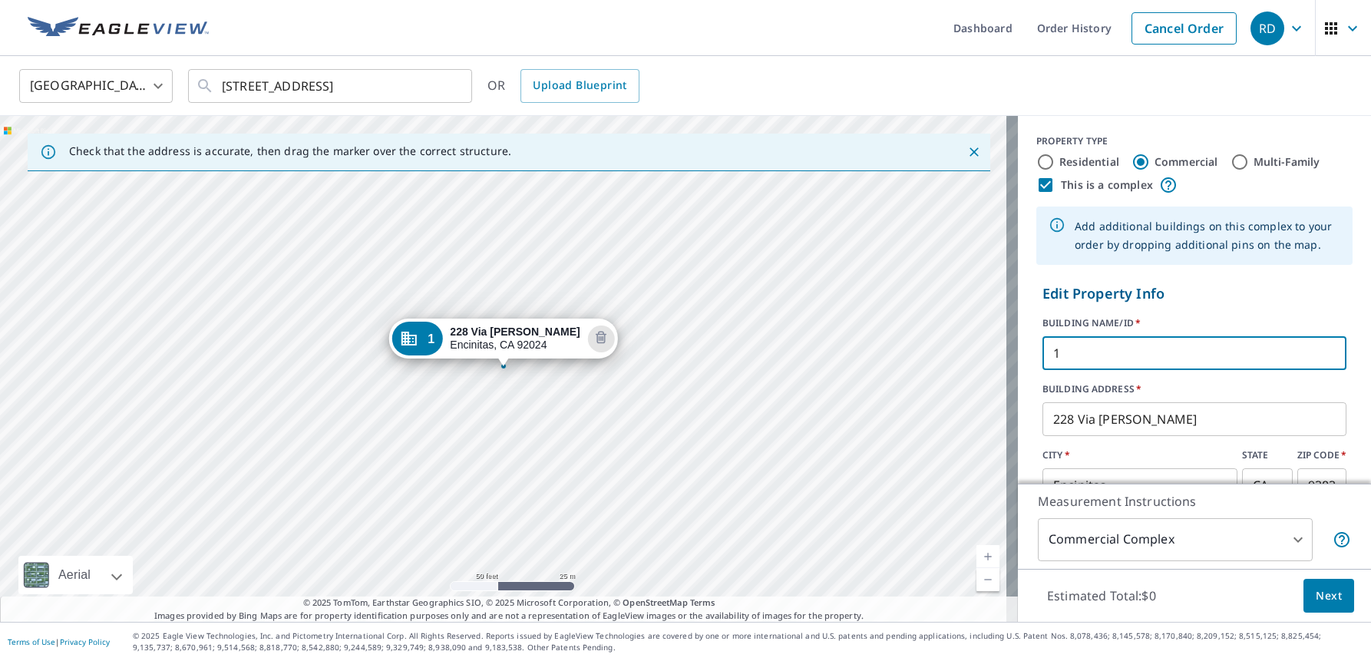
drag, startPoint x: 1075, startPoint y: 349, endPoint x: 997, endPoint y: 352, distance: 78.4
click at [997, 352] on div "Check that the address is accurate, then drag the marker over the correct struc…" at bounding box center [685, 369] width 1371 height 506
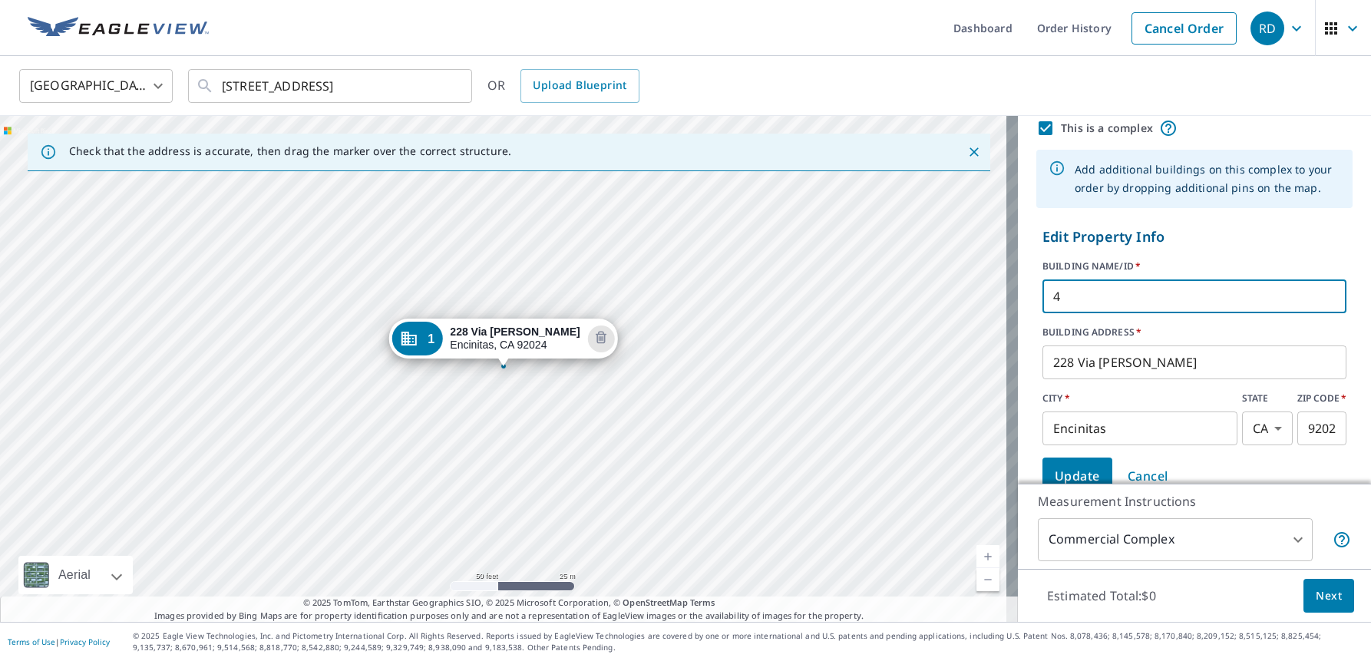
scroll to position [154, 0]
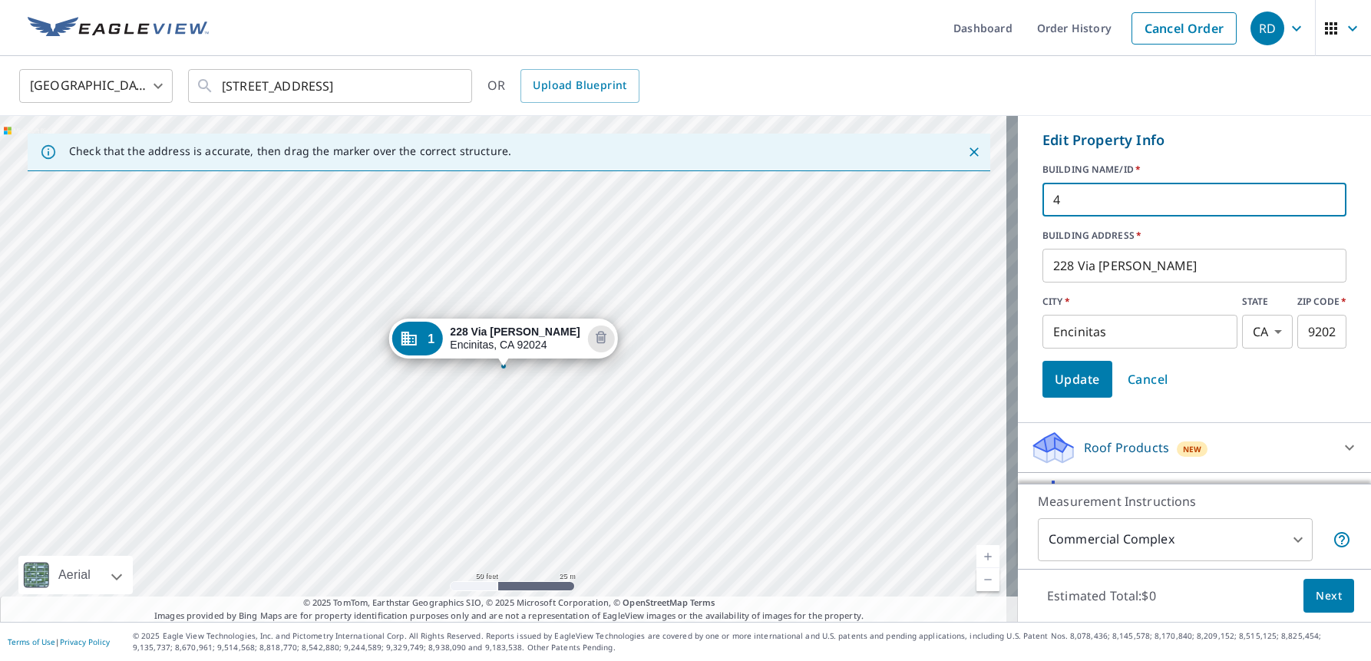
type input "4"
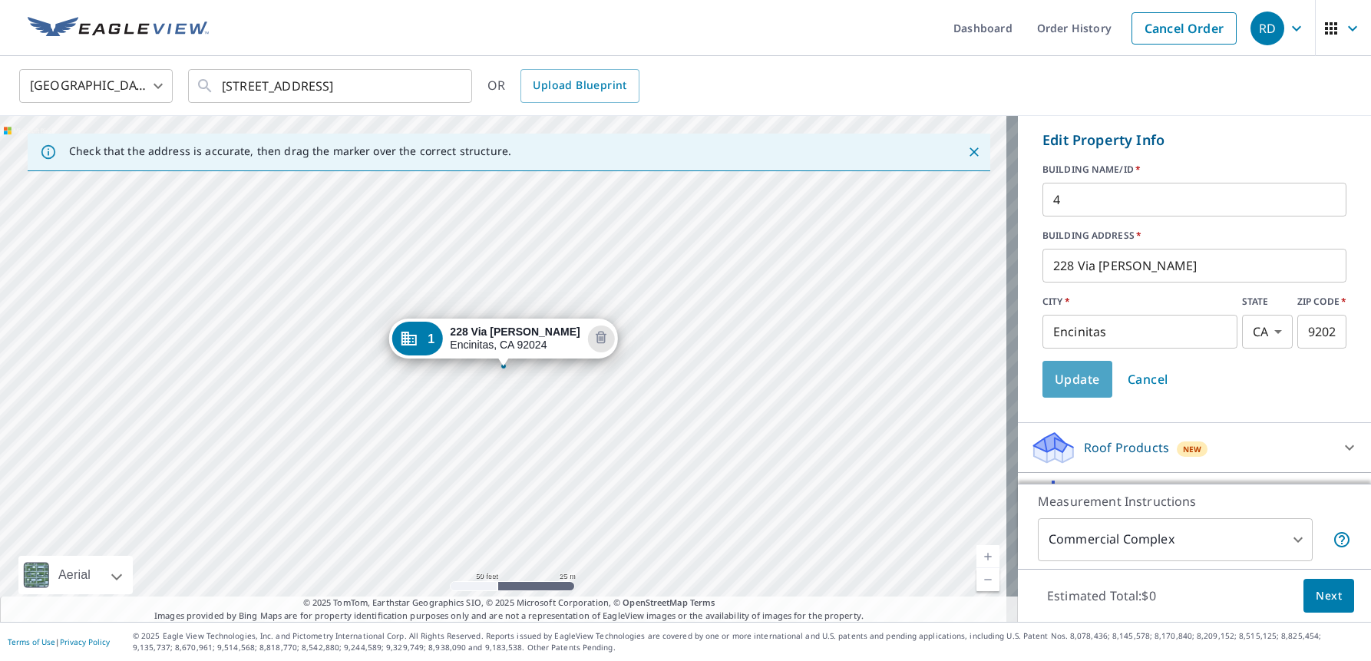
drag, startPoint x: 1066, startPoint y: 385, endPoint x: 651, endPoint y: 400, distance: 414.9
click at [1063, 384] on span "Update" at bounding box center [1077, 380] width 45 height 22
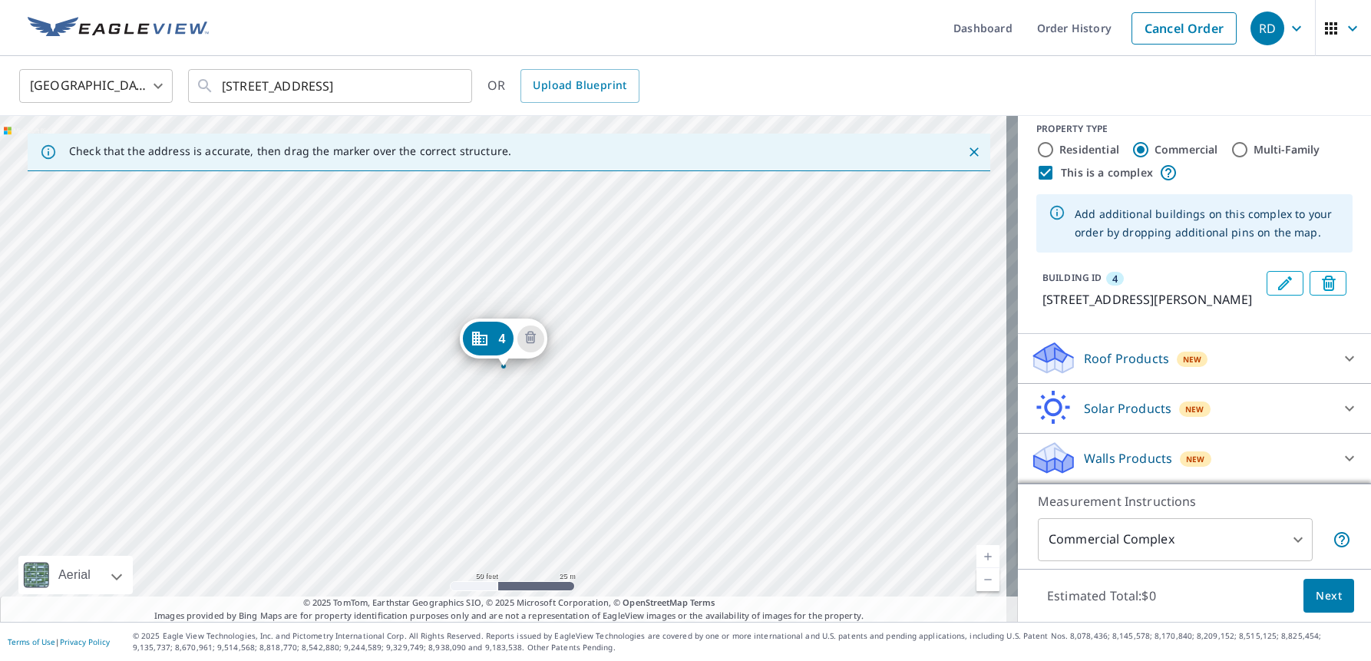
scroll to position [31, 0]
drag, startPoint x: 286, startPoint y: 319, endPoint x: 369, endPoint y: 319, distance: 82.9
click at [369, 314] on div "4 228 Via Morella Encinitas, CA 92024" at bounding box center [509, 369] width 1018 height 506
click at [284, 507] on div "4 228 Via Morella Encinitas, CA 92024" at bounding box center [509, 369] width 1018 height 506
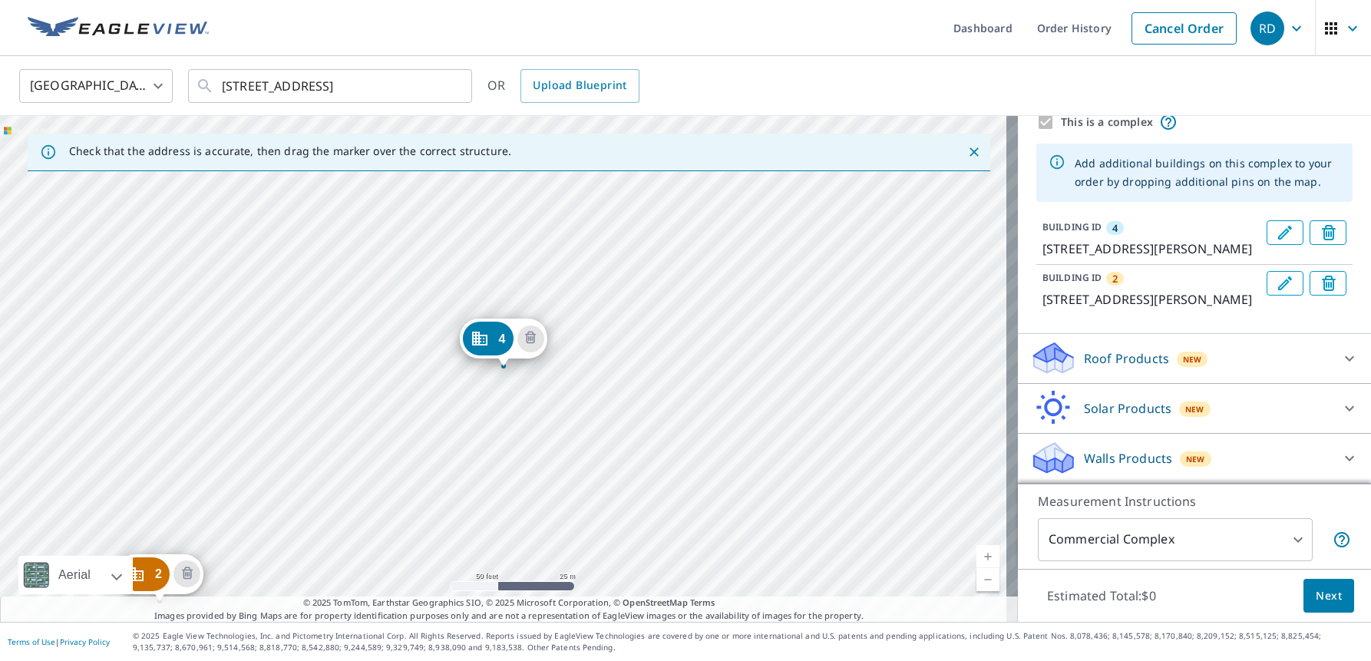
scroll to position [100, 0]
click at [1276, 274] on icon "Edit building 2" at bounding box center [1285, 283] width 18 height 18
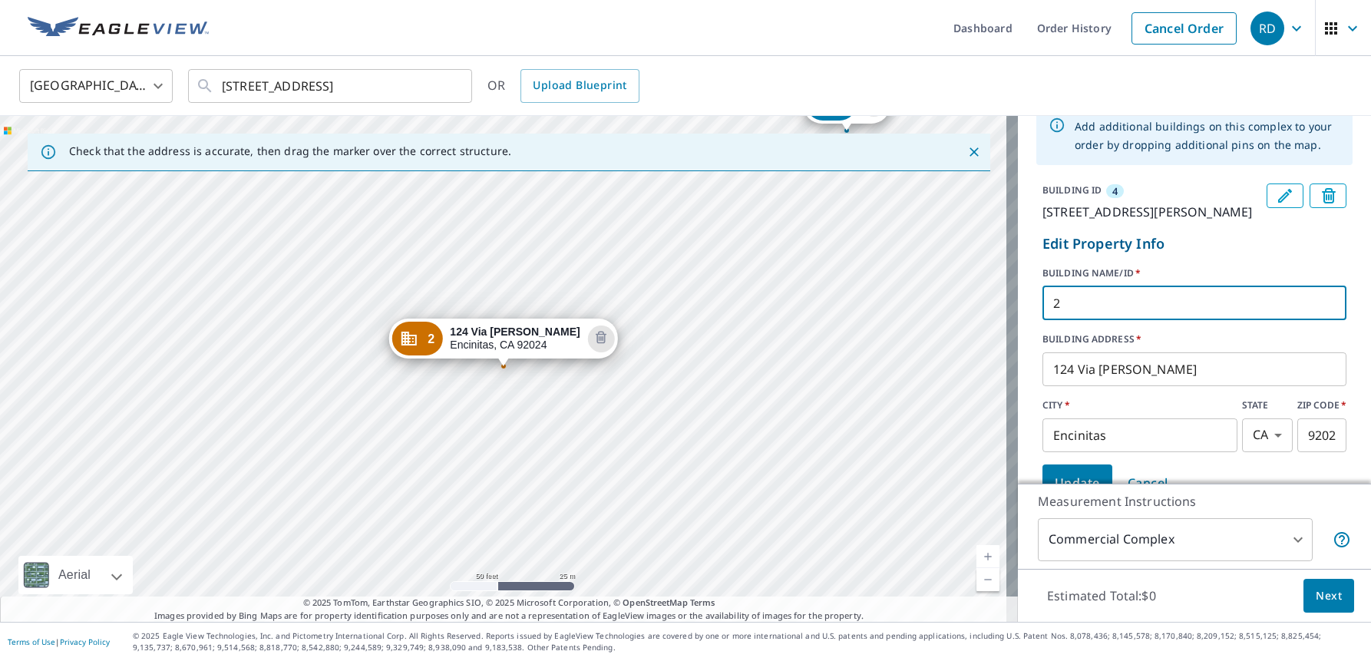
drag, startPoint x: 1080, startPoint y: 321, endPoint x: 970, endPoint y: 329, distance: 110.1
click at [970, 328] on div "Check that the address is accurate, then drag the marker over the correct struc…" at bounding box center [685, 369] width 1371 height 506
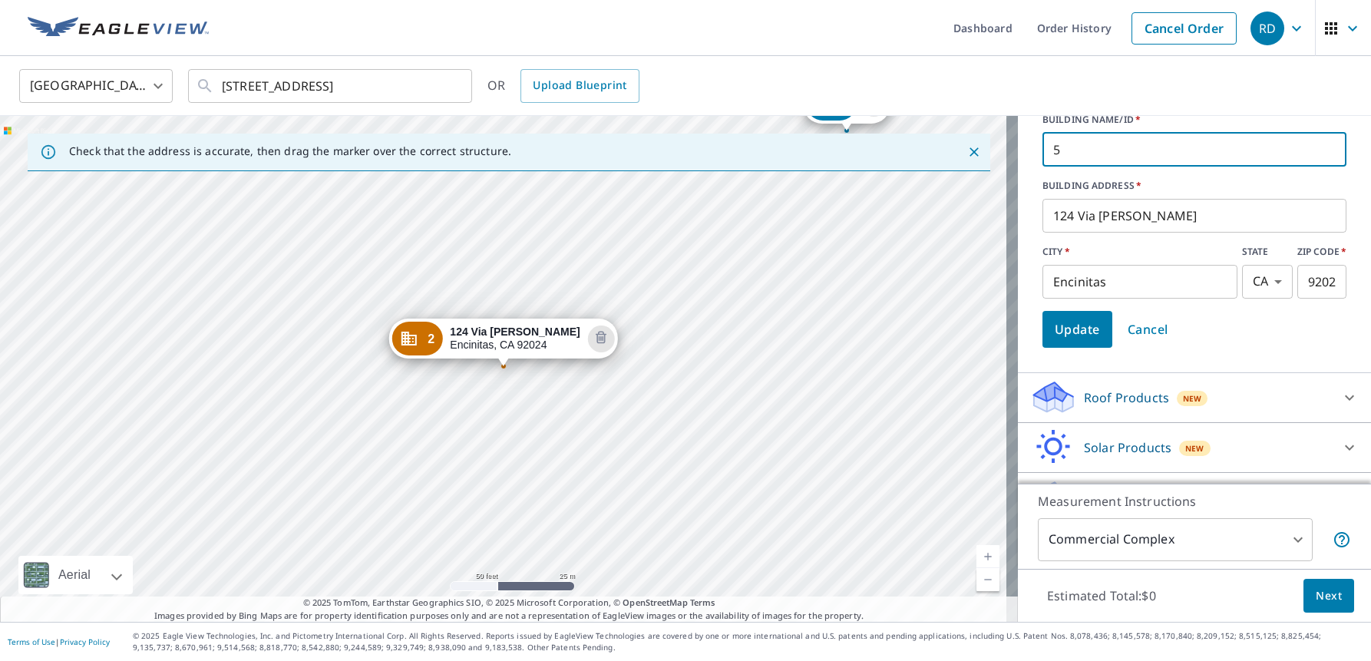
type input "5"
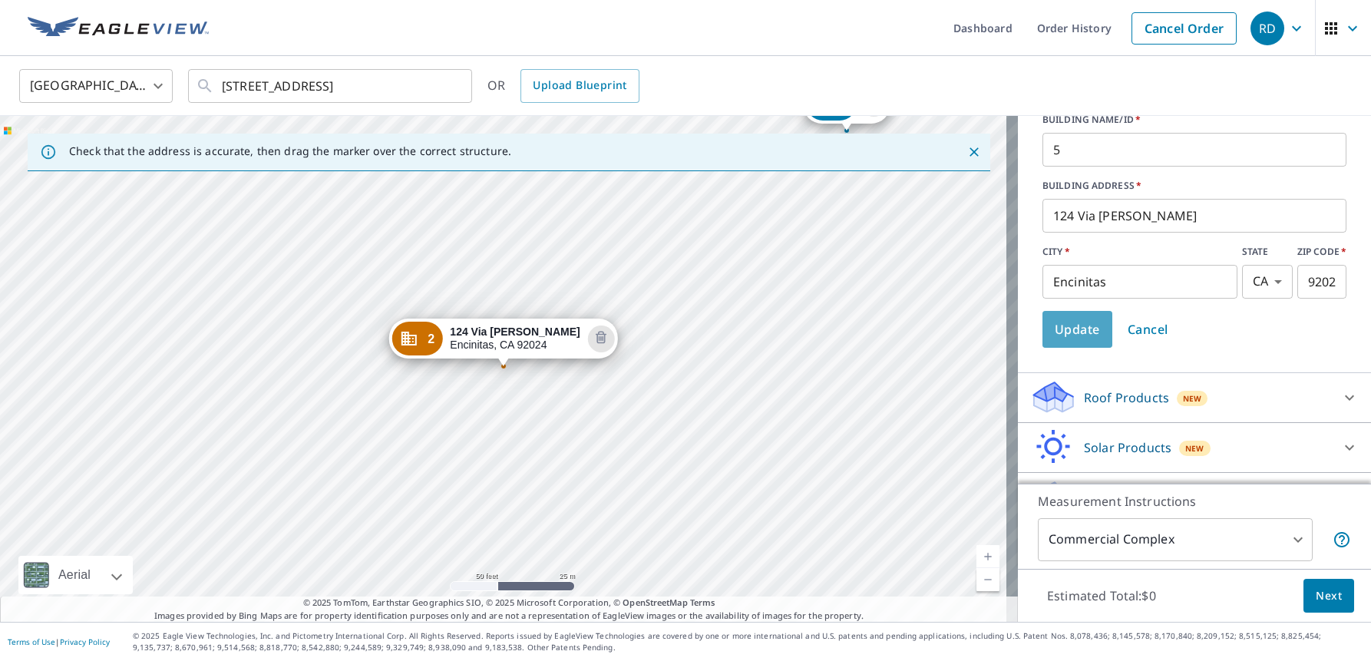
drag, startPoint x: 1056, startPoint y: 355, endPoint x: 1104, endPoint y: 416, distance: 78.2
click at [1055, 340] on span "Update" at bounding box center [1077, 330] width 45 height 22
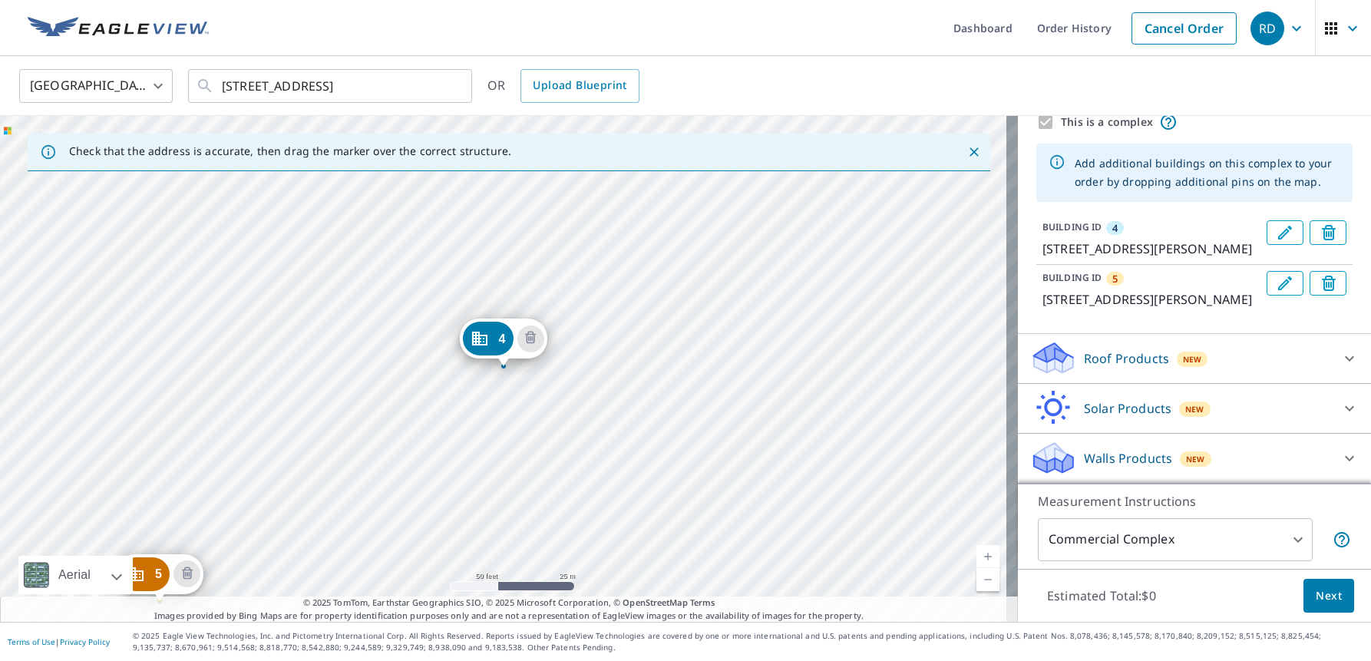
click at [1321, 604] on span "Next" at bounding box center [1329, 596] width 26 height 19
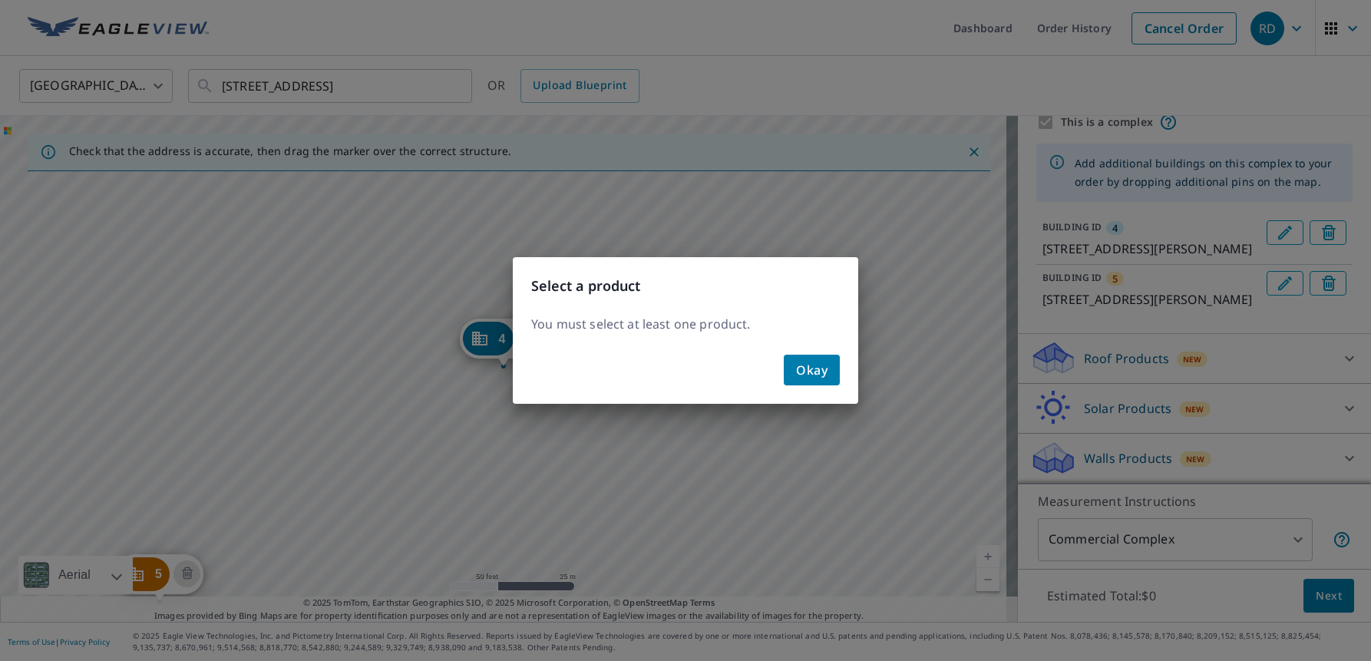
drag, startPoint x: 813, startPoint y: 361, endPoint x: 908, endPoint y: 359, distance: 95.2
click at [813, 360] on span "Okay" at bounding box center [811, 370] width 31 height 22
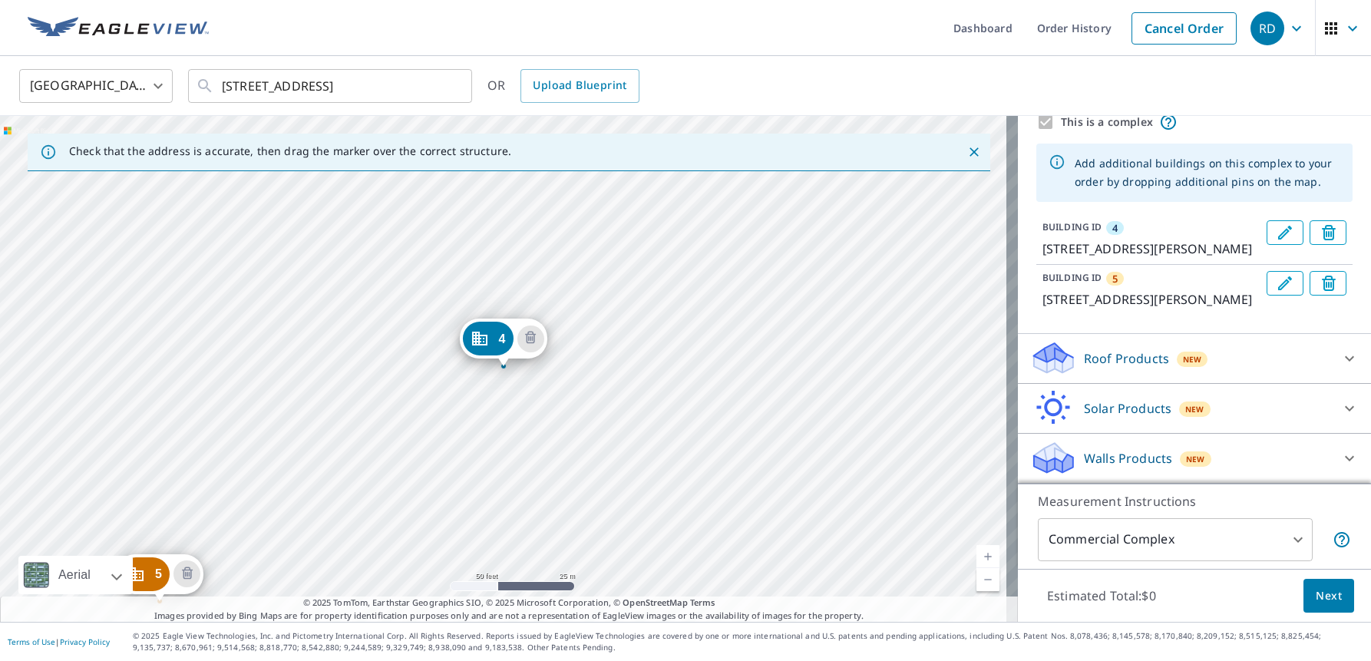
click at [1111, 358] on p "Roof Products" at bounding box center [1126, 358] width 85 height 18
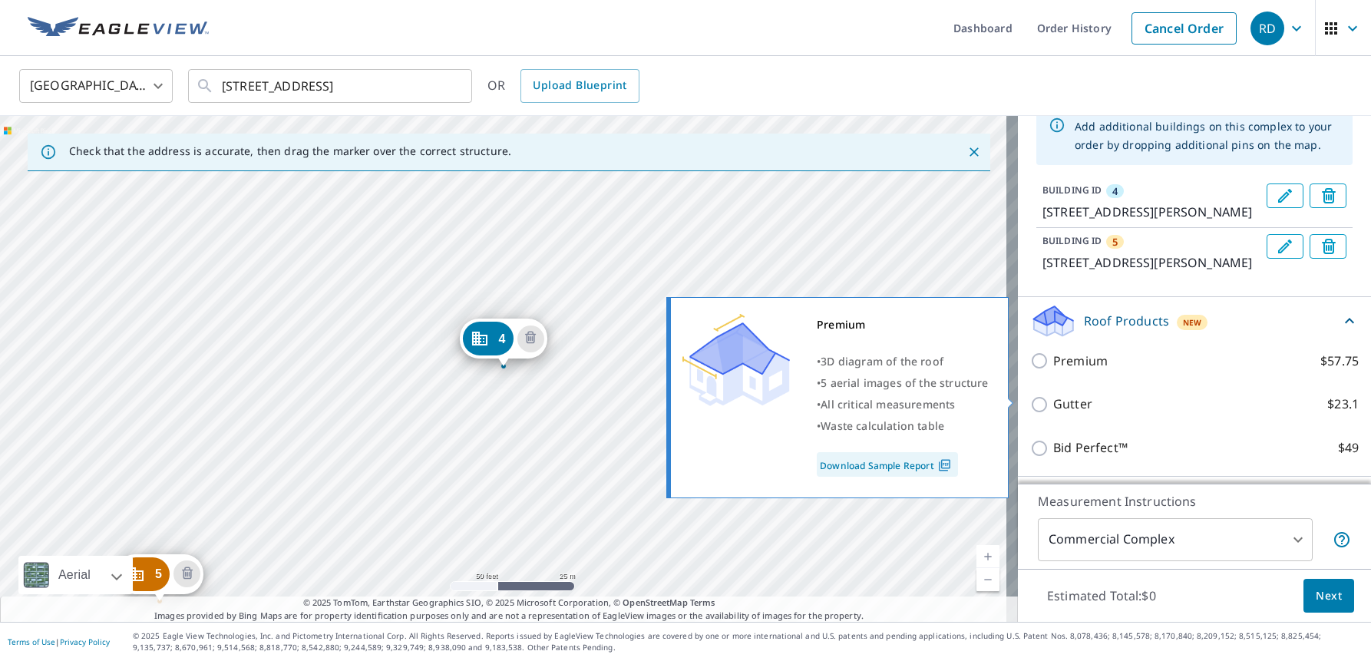
click at [1066, 371] on p "Premium" at bounding box center [1081, 361] width 55 height 19
click at [1054, 370] on input "Premium $57.75" at bounding box center [1041, 361] width 23 height 18
checkbox input "true"
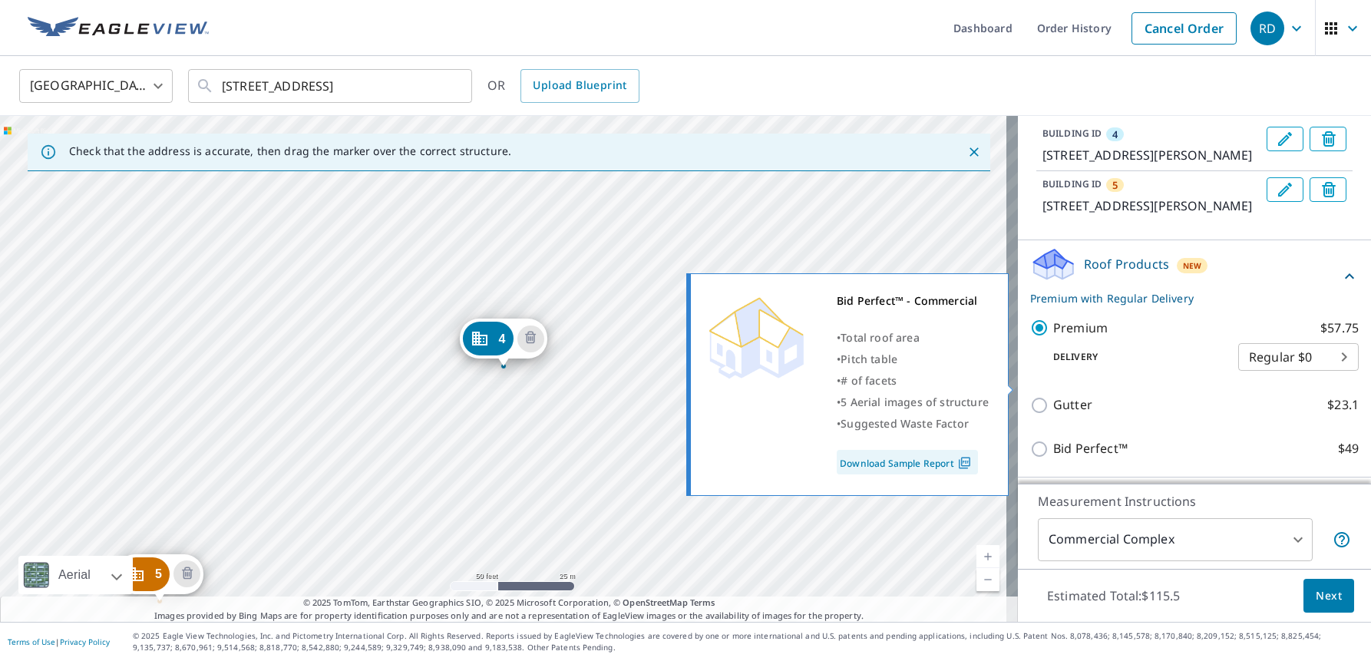
scroll to position [287, 0]
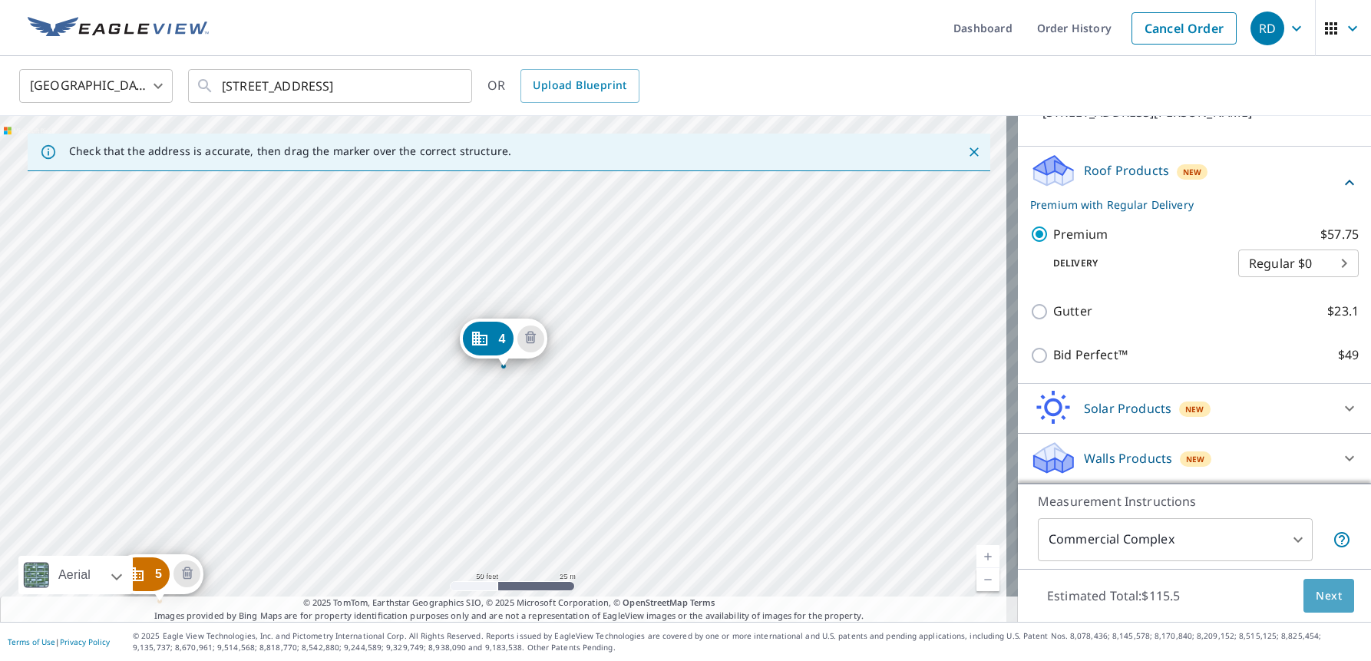
click at [1321, 593] on span "Next" at bounding box center [1329, 596] width 26 height 19
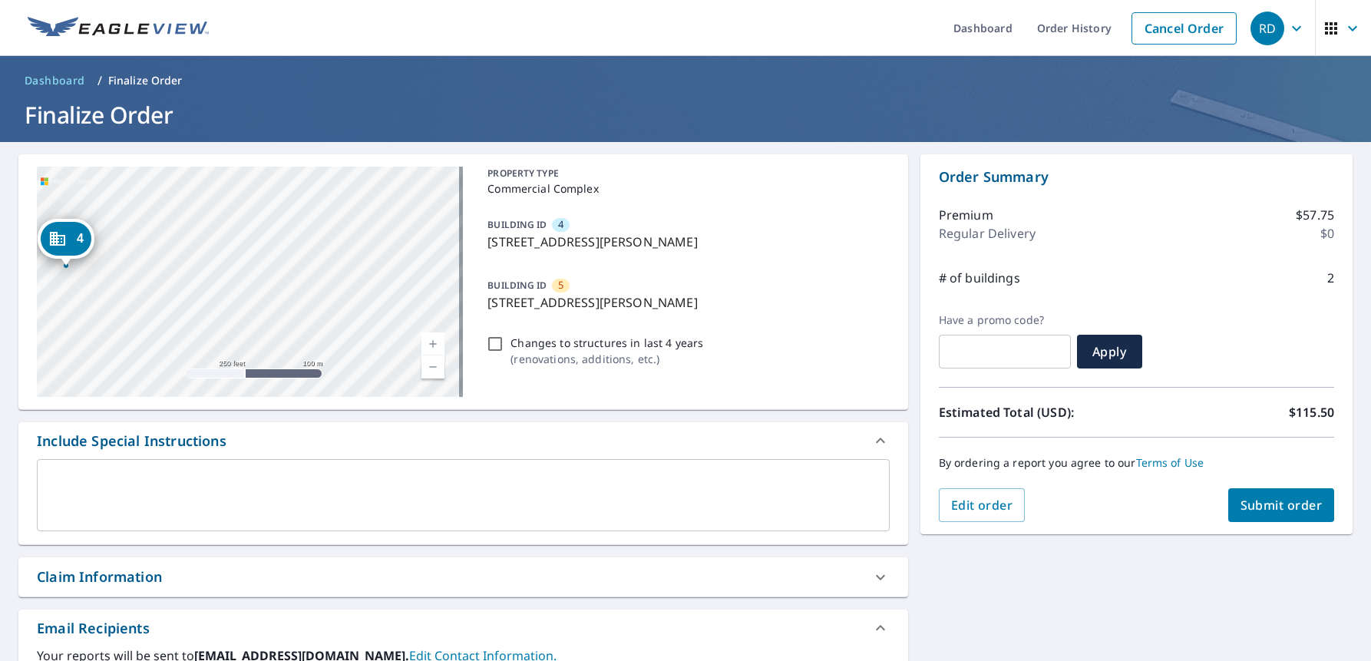
drag, startPoint x: 844, startPoint y: 312, endPoint x: 825, endPoint y: 313, distance: 18.5
click at [840, 313] on div "BUILDING ID 5 124 Via Morella, Encinitas, CA, 92024" at bounding box center [685, 294] width 408 height 48
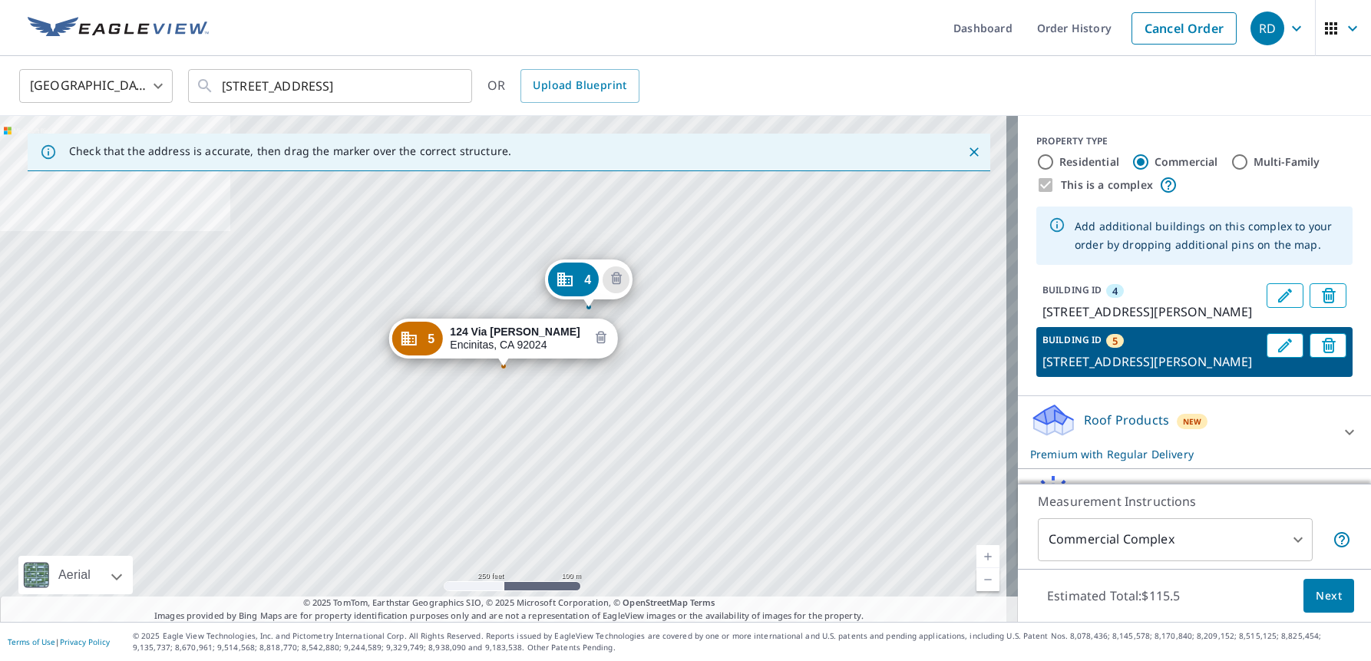
click at [596, 339] on icon "Delete building 5" at bounding box center [601, 338] width 11 height 12
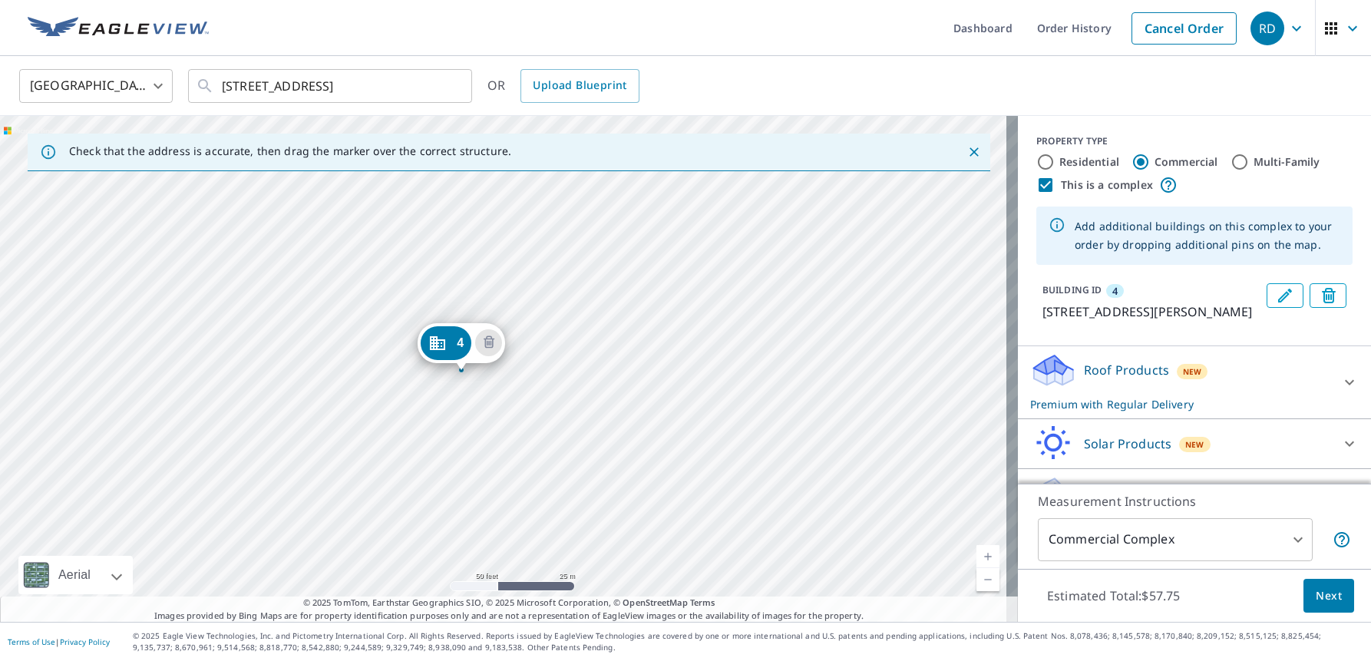
drag, startPoint x: 528, startPoint y: 393, endPoint x: 538, endPoint y: 392, distance: 10.0
click at [538, 392] on div "4 228 Via Morella Encinitas, CA 92024" at bounding box center [509, 369] width 1018 height 506
drag, startPoint x: 455, startPoint y: 342, endPoint x: 652, endPoint y: 349, distance: 197.5
click at [1276, 296] on icon "Edit building 1" at bounding box center [1285, 295] width 18 height 18
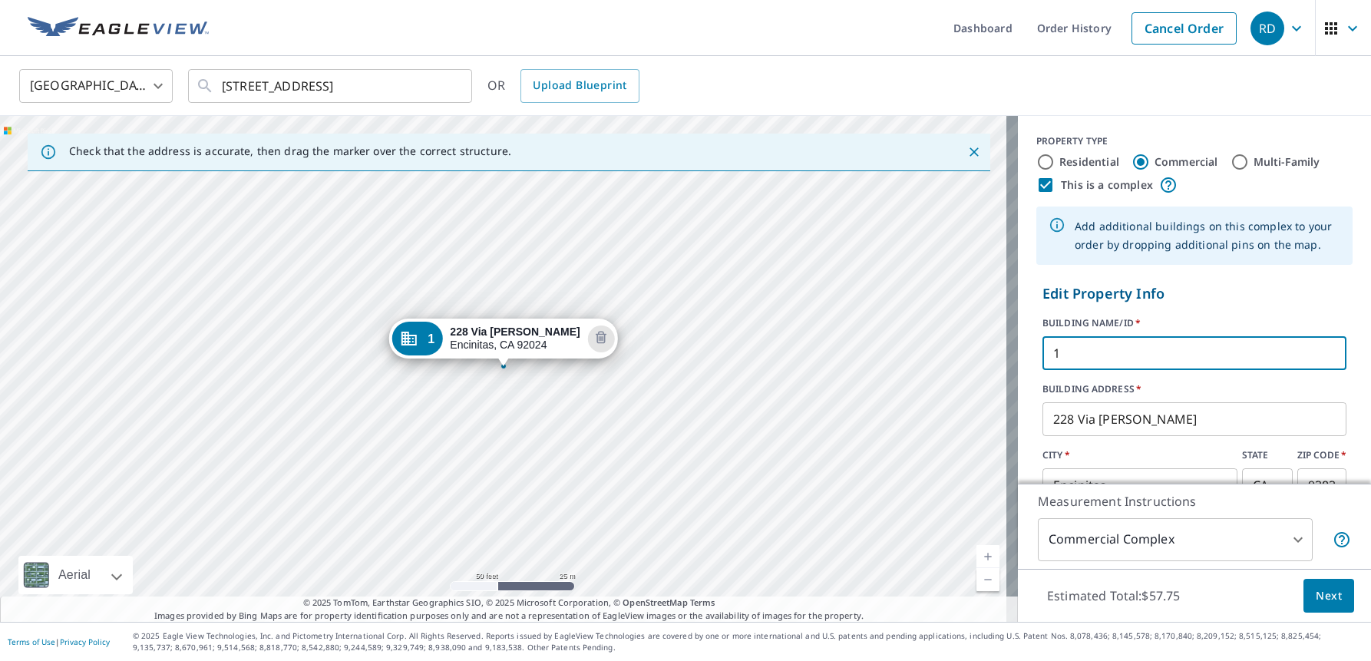
drag, startPoint x: 1030, startPoint y: 348, endPoint x: 974, endPoint y: 349, distance: 55.3
click at [974, 349] on div "Check that the address is accurate, then drag the marker over the correct struc…" at bounding box center [685, 369] width 1371 height 506
drag, startPoint x: 1098, startPoint y: 342, endPoint x: 1005, endPoint y: 330, distance: 93.6
click at [1005, 329] on div "Check that the address is accurate, then drag the marker over the correct struc…" at bounding box center [685, 369] width 1371 height 506
type input "Low-slope"
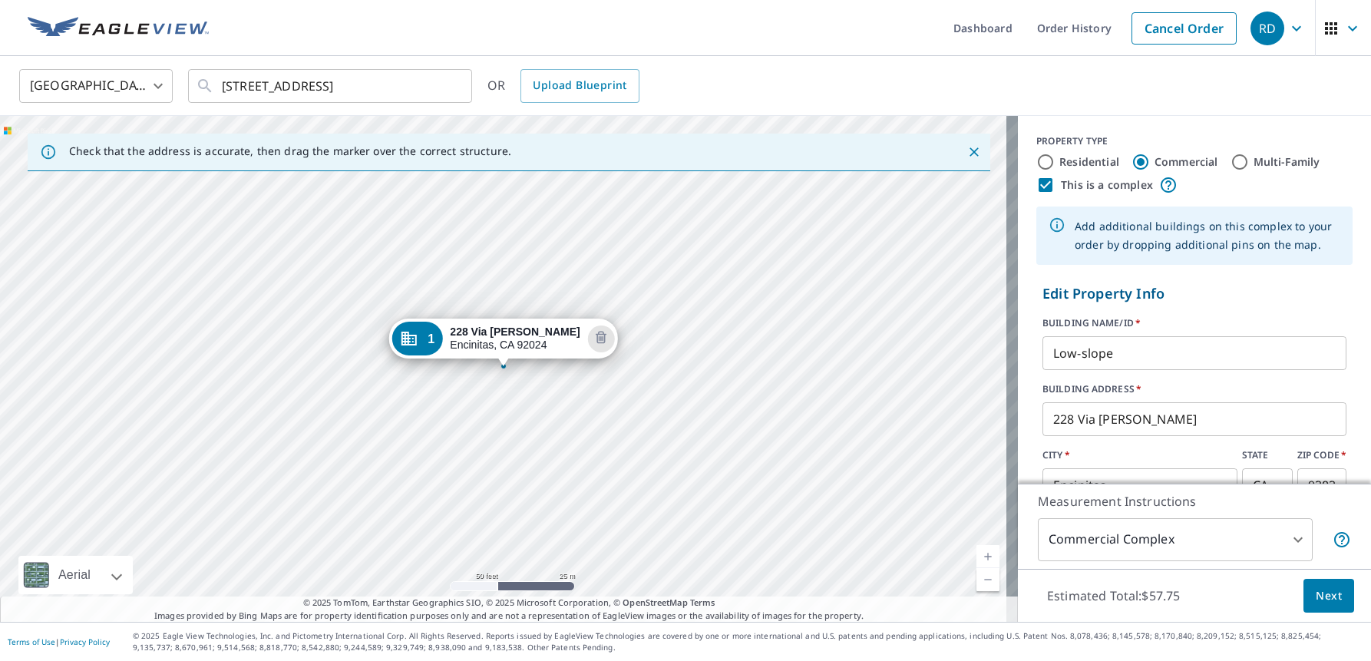
click at [1239, 299] on p "Edit Property Info" at bounding box center [1195, 293] width 304 height 21
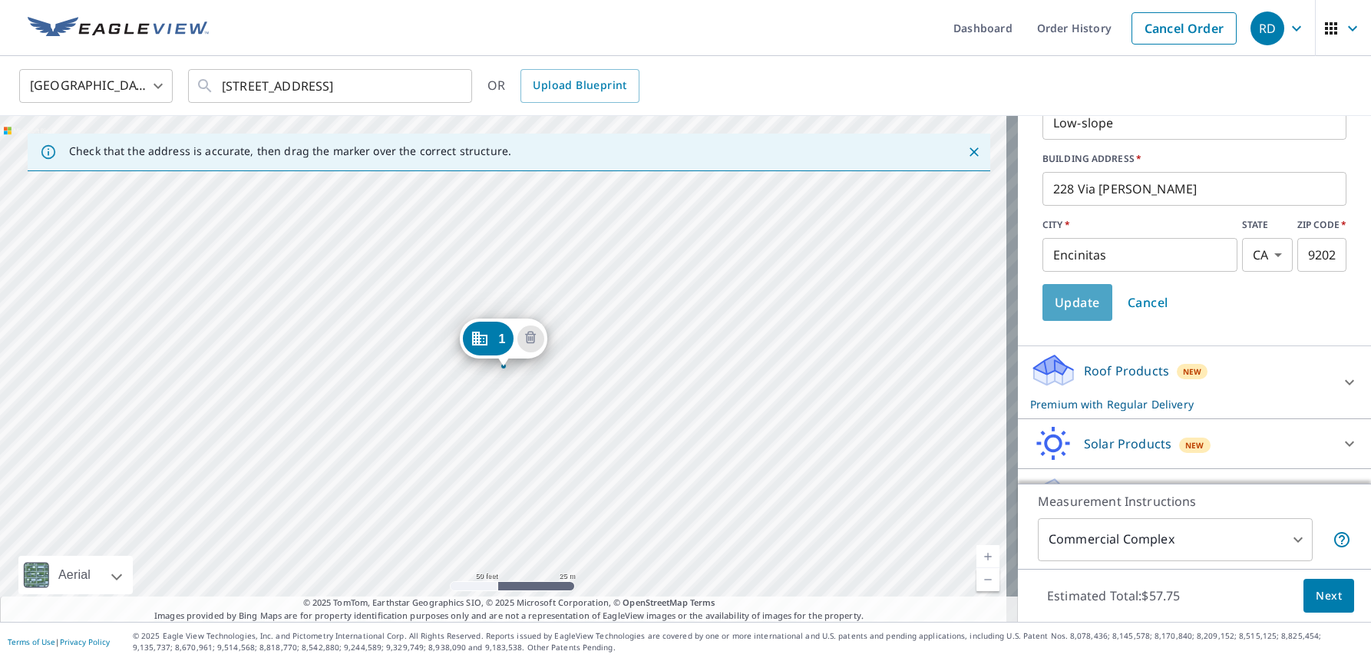
click at [1060, 288] on button "Update" at bounding box center [1078, 302] width 70 height 37
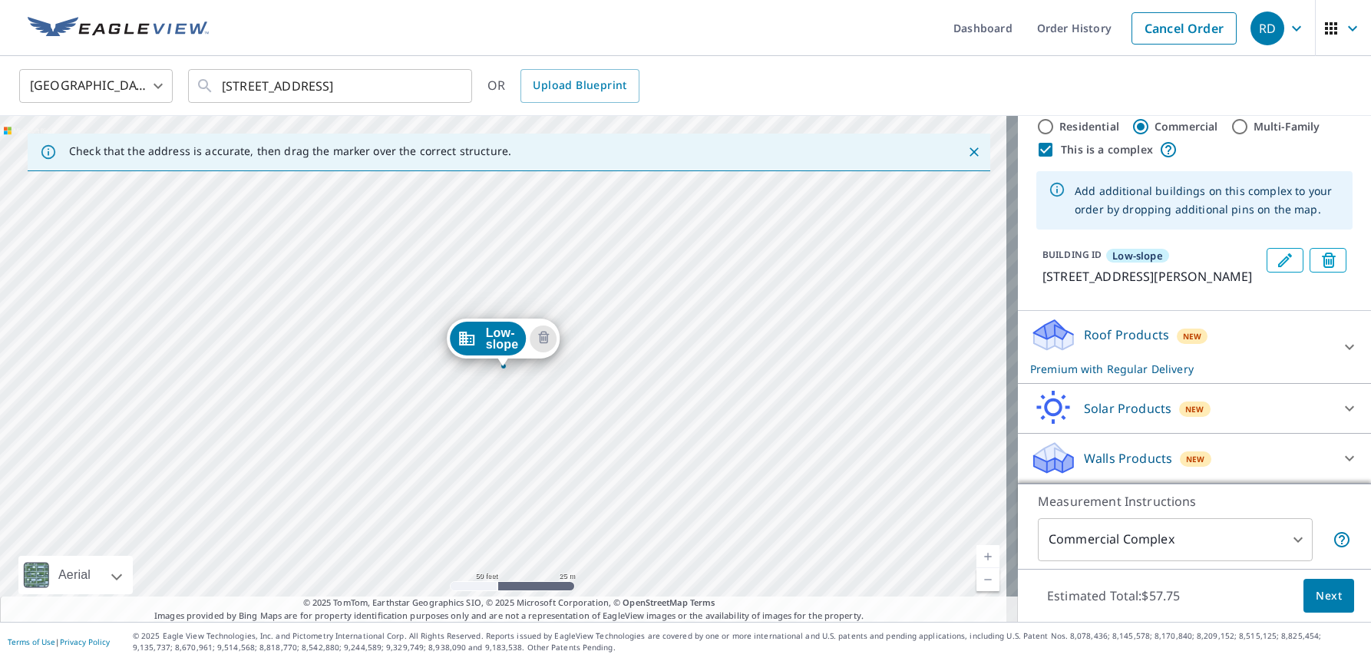
scroll to position [54, 0]
click at [1316, 602] on span "Next" at bounding box center [1329, 596] width 26 height 19
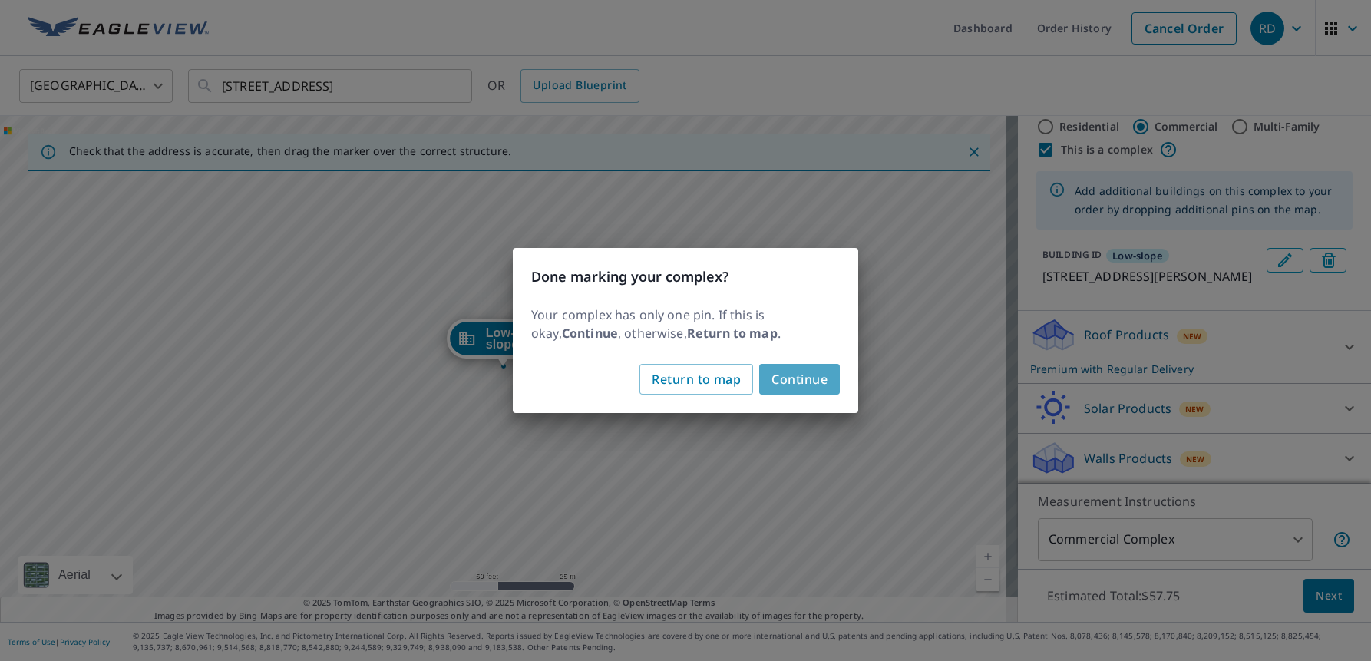
click at [802, 382] on span "Continue" at bounding box center [800, 380] width 56 height 22
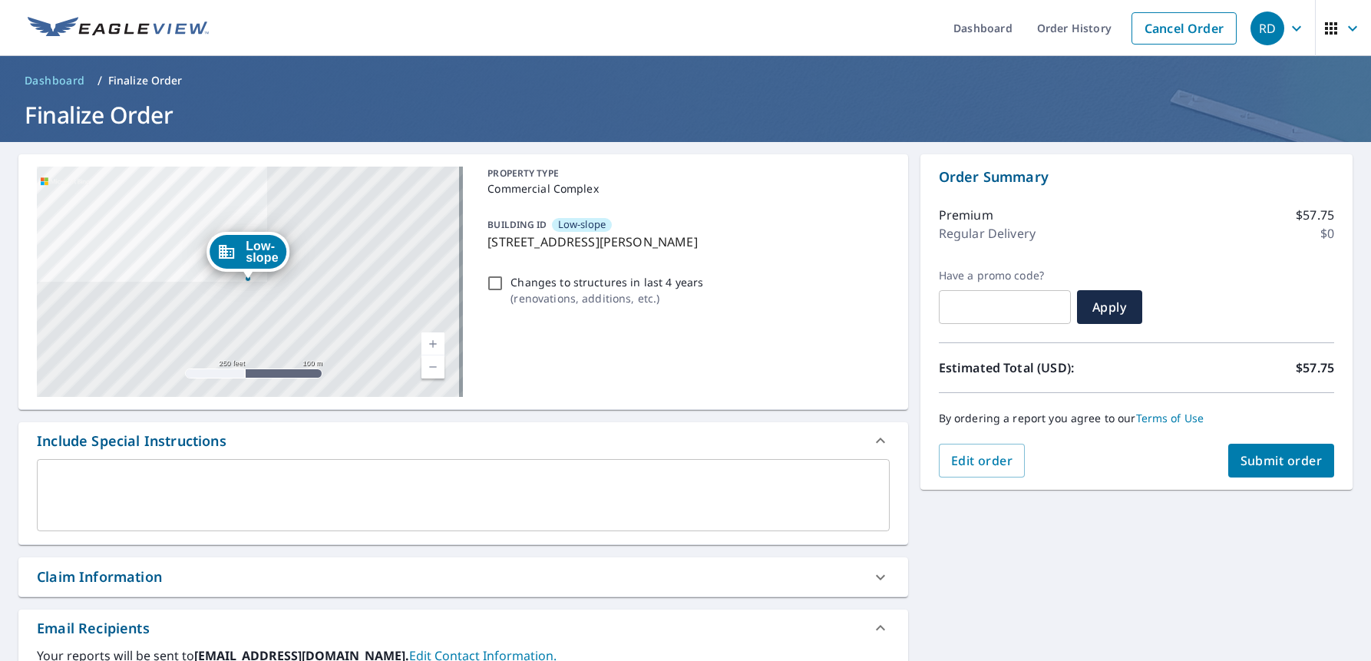
click at [1263, 467] on span "Submit order" at bounding box center [1282, 460] width 82 height 17
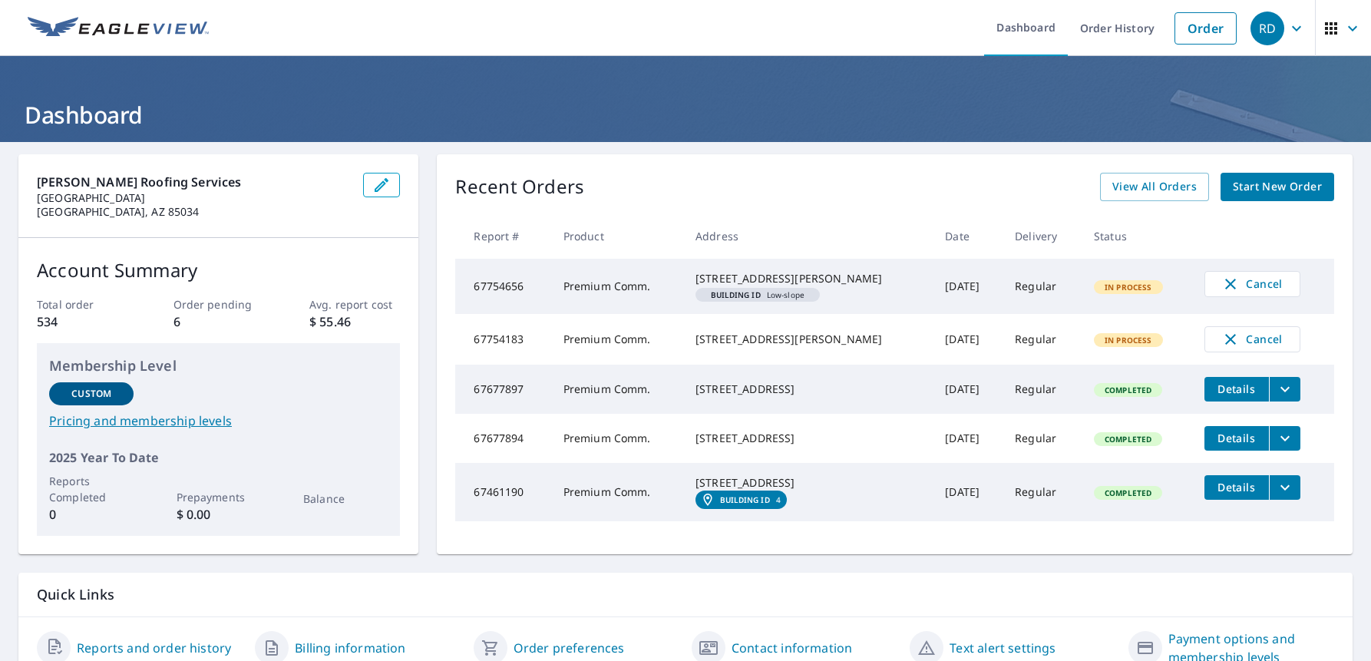
click at [790, 286] on div "[STREET_ADDRESS][PERSON_NAME]" at bounding box center [808, 278] width 225 height 15
click at [1245, 278] on span "Cancel" at bounding box center [1253, 284] width 64 height 18
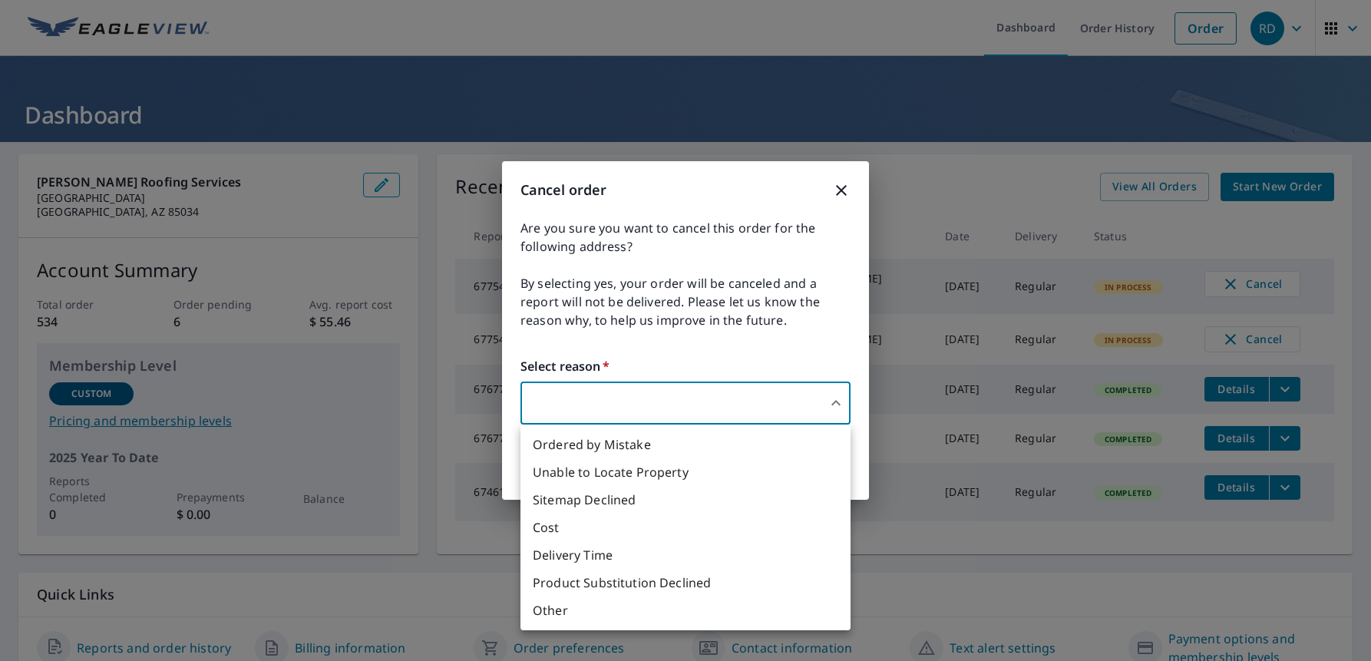
click at [602, 388] on body "RD RD Dashboard Order History Order RD Dashboard [PERSON_NAME] Roofing Services…" at bounding box center [685, 330] width 1371 height 661
click at [561, 610] on li "Other" at bounding box center [686, 611] width 330 height 28
type input "36"
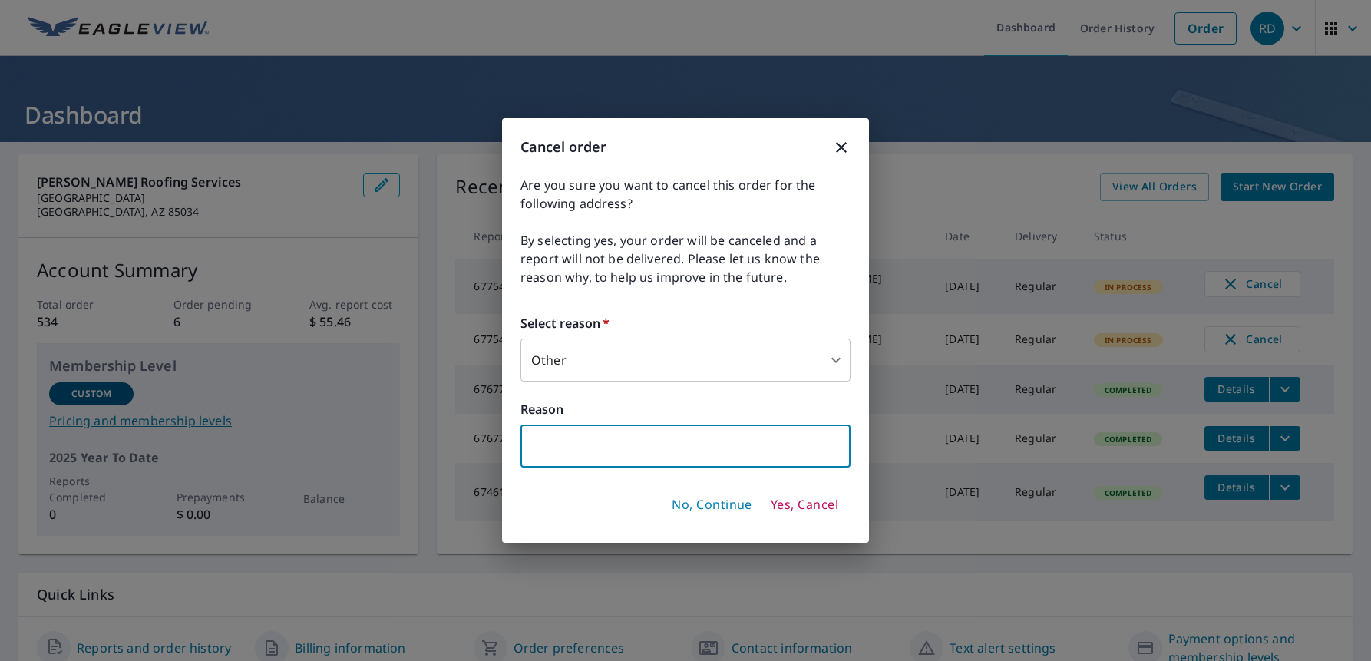
click at [657, 452] on input "text" at bounding box center [686, 446] width 330 height 43
type input "Ordered by team member"
click at [805, 501] on span "Yes, Cancel" at bounding box center [805, 505] width 68 height 17
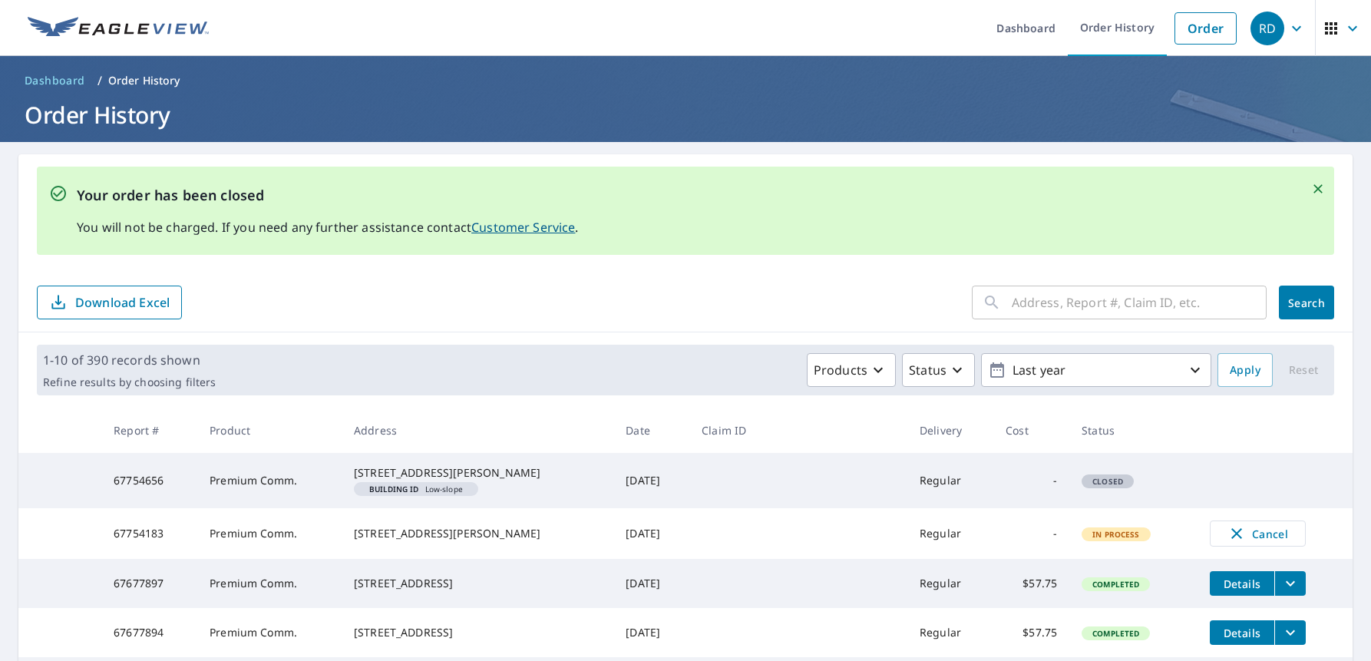
drag, startPoint x: 121, startPoint y: 24, endPoint x: 263, endPoint y: 3, distance: 143.6
click at [122, 22] on img at bounding box center [118, 28] width 181 height 23
